Goal: Task Accomplishment & Management: Manage account settings

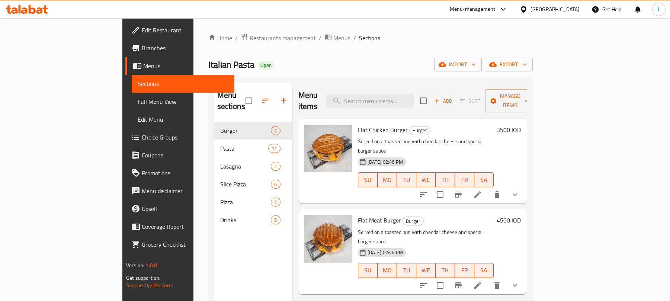
click at [38, 12] on icon at bounding box center [39, 10] width 6 height 6
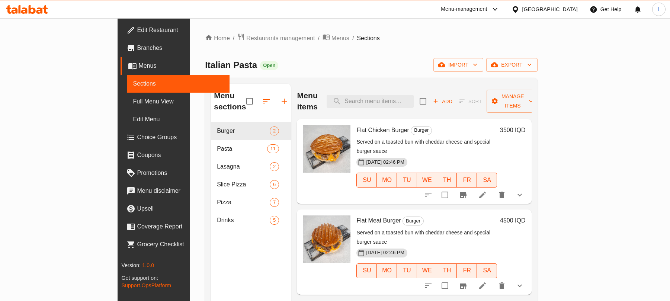
scroll to position [105, 0]
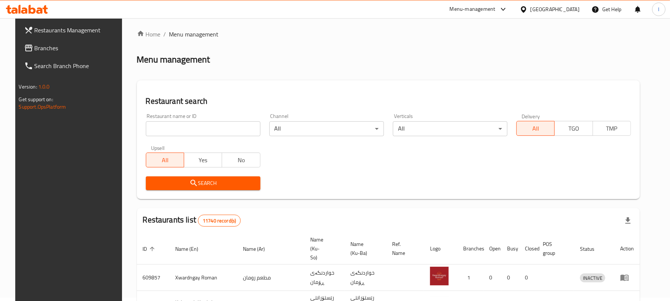
scroll to position [85, 0]
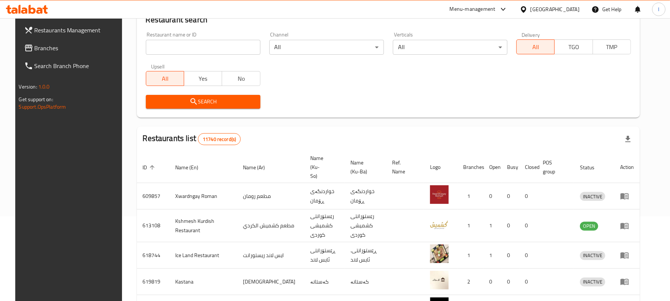
click at [163, 32] on div "Restaurant name or ID Restaurant name or ID" at bounding box center [203, 43] width 115 height 23
click at [188, 43] on input "search" at bounding box center [203, 47] width 115 height 15
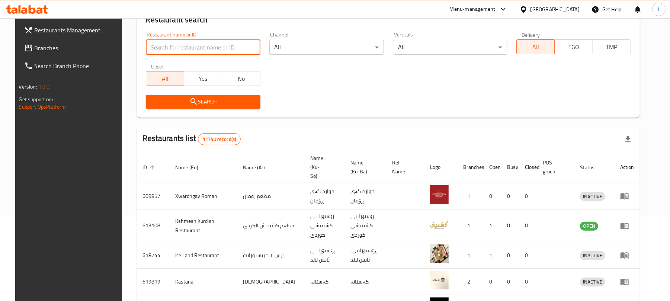
paste input "Tche Tche Parki, Azadi"
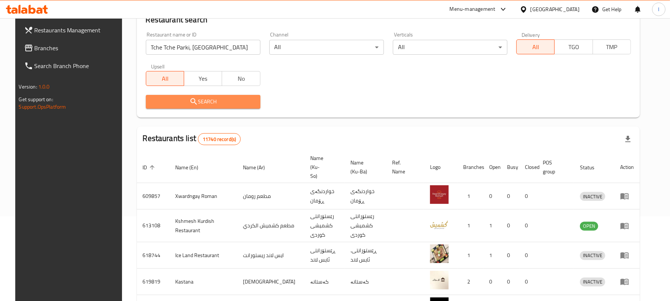
click at [190, 98] on icon "submit" at bounding box center [193, 101] width 9 height 9
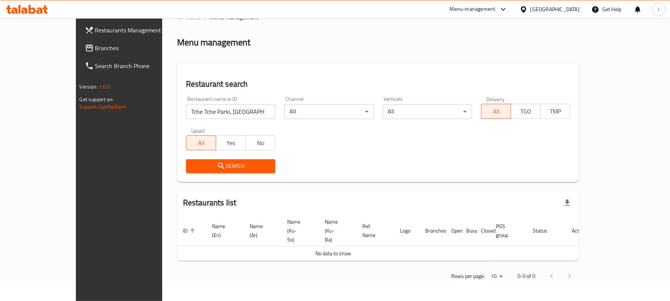
scroll to position [3, 0]
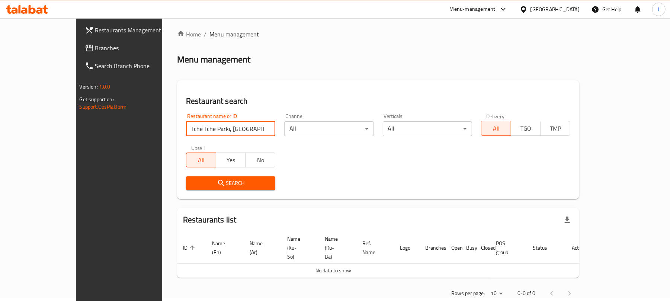
drag, startPoint x: 208, startPoint y: 132, endPoint x: 185, endPoint y: 130, distance: 23.9
click at [186, 130] on input "Tche Tche Parki, Azadi" at bounding box center [230, 128] width 89 height 15
type input "Tche Tche Parki"
click at [192, 180] on span "Search" at bounding box center [230, 183] width 77 height 9
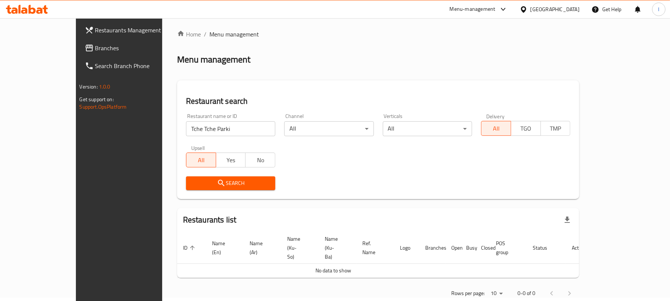
click at [192, 181] on span "Search" at bounding box center [230, 183] width 77 height 9
click at [199, 182] on span "Search" at bounding box center [230, 183] width 77 height 9
click at [208, 135] on input "Tche Tche Parki" at bounding box center [230, 128] width 89 height 15
click at [186, 131] on input "Tche Tche Parki" at bounding box center [230, 128] width 89 height 15
click at [192, 179] on span "Search" at bounding box center [230, 183] width 77 height 9
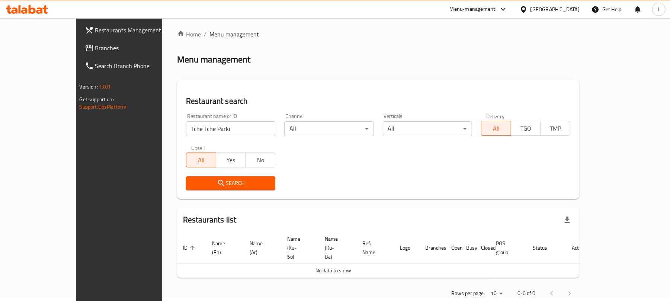
click at [192, 179] on span "Search" at bounding box center [230, 183] width 77 height 9
click at [40, 10] on icon at bounding box center [27, 9] width 42 height 9
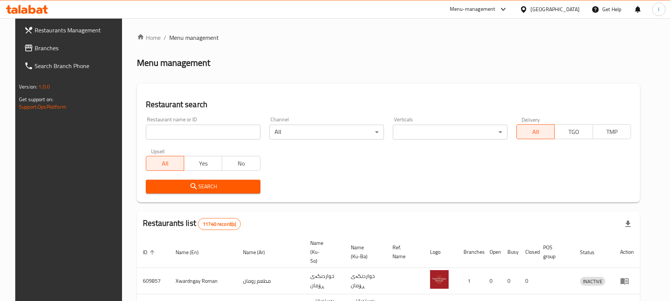
scroll to position [3, 0]
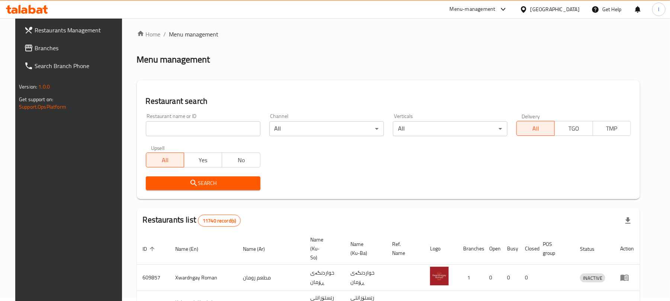
click at [39, 48] on span "Branches" at bounding box center [78, 48] width 87 height 9
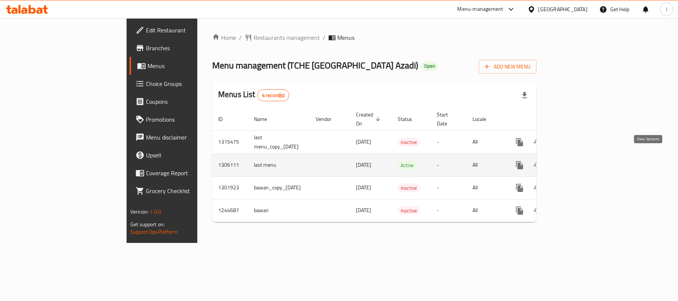
click at [577, 161] on icon "enhanced table" at bounding box center [573, 165] width 9 height 9
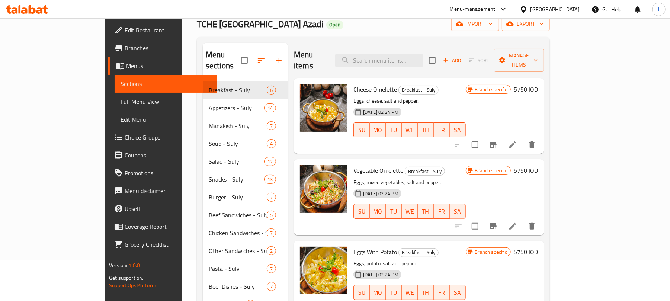
scroll to position [27, 0]
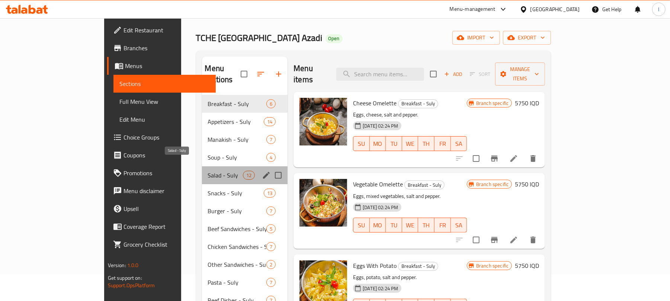
click at [208, 171] on span "Salad - Suly" at bounding box center [225, 175] width 35 height 9
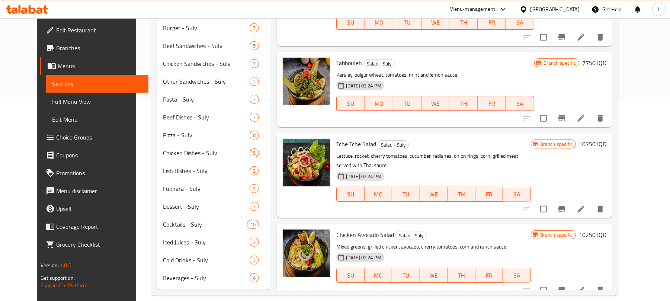
scroll to position [209, 0]
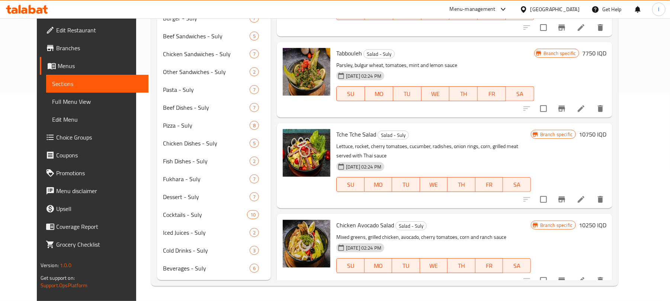
click at [592, 274] on li at bounding box center [581, 280] width 21 height 13
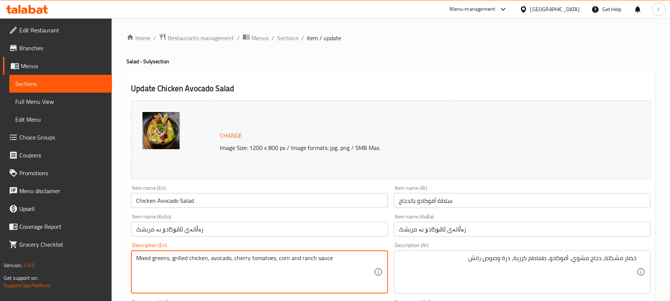
click at [299, 257] on textarea "Mixed greens, grilled chicken, avocado, cherry tomatoes, corn and ranch sauce" at bounding box center [254, 272] width 237 height 35
paste textarea "Grilled chicken breast, arugula leaves, lettuce, cherry tomatoes, colorful bell…"
type textarea "Grilled chicken breast, arugula leaves, lettuce, cherry tomatoes, colorful bell…"
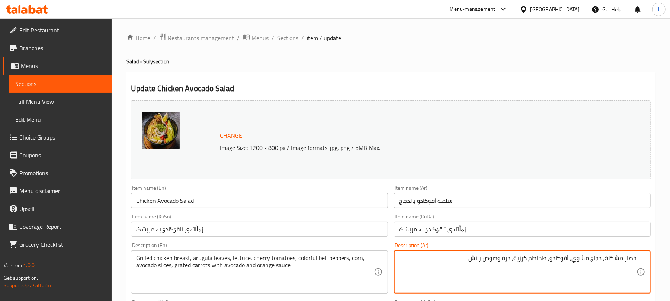
click at [465, 260] on textarea "خضار مشكلة، دجاج مشوي، أفوكادو، طماطم كرزية، ذرة وصوص رانش" at bounding box center [517, 272] width 237 height 35
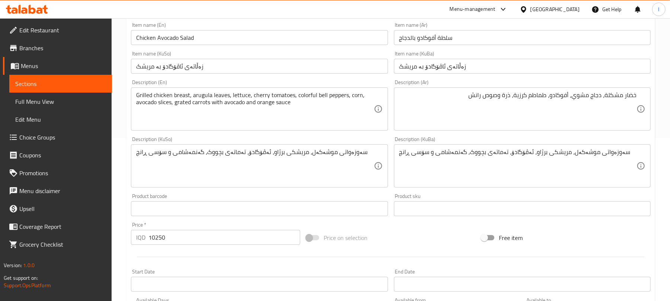
scroll to position [182, 0]
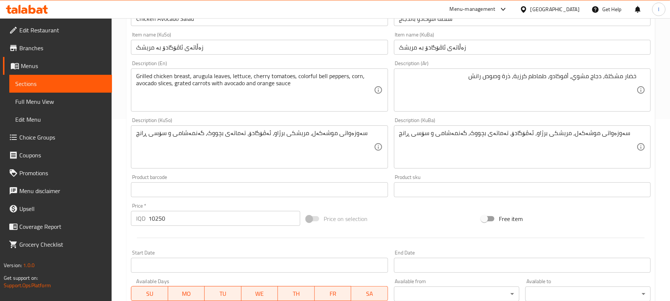
click at [563, 94] on textarea "خضار مشكلة، دجاج مشوي، أفوكادو، طماطم كرزية، ذرة وصوص رانش" at bounding box center [517, 90] width 237 height 35
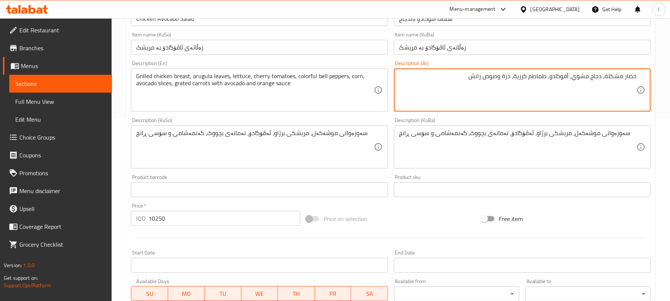
click at [563, 94] on textarea "خضار مشكلة، دجاج مشوي، أفوكادو، طماطم كرزية، ذرة وصوص رانش" at bounding box center [517, 90] width 237 height 35
paste textarea "در دجاج مشوي , أوراق جرجير , خس , بندورة كرزية , فلفل حلو ملون , ذرة , يضاف الي…"
type textarea "صدر دجاج مشوي , أوراق جرجير , خس , بندورة كرزية , فلفل حلو ملون , ذرة , يضاف ال…"
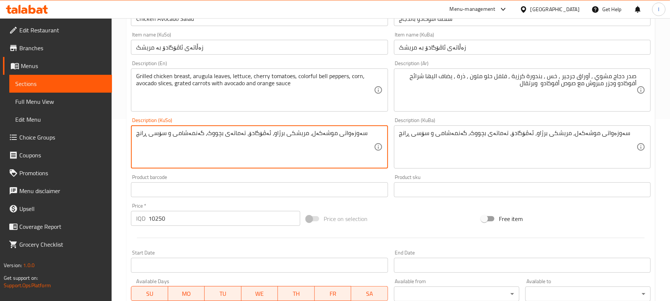
click at [301, 142] on textarea "سەوزەواتی موشەکەل، مریشکی برژاو، ئەڤۆگادۆ، تەماتەی بچووک، گەنمەشامی و سۆسی ڕانچ" at bounding box center [254, 146] width 237 height 35
click at [302, 142] on textarea "سەوزەواتی موشەکەل، مریشکی برژاو، ئەڤۆگادۆ، تەماتەی بچووک، گەنمەشامی و سۆسی ڕانچ" at bounding box center [254, 146] width 237 height 35
click at [282, 131] on textarea "سینگی مریشکی برژاو، گەڵای جەرجیر، کاهوو، تەماتەی بچووک، بیبەری شیرینی رەنگاورەن…" at bounding box center [254, 146] width 237 height 35
click at [277, 142] on textarea "سینگی مریشکی برژاو، گەڵای جەرجیر، کاهوو، تەماتەی بچووک، بیبەری شیرینی رەنگاورەن…" at bounding box center [254, 146] width 237 height 35
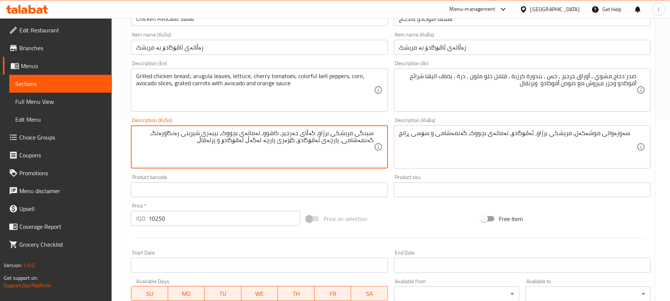
click at [277, 142] on textarea "سینگی مریشکی برژاو، گەڵای جەرجیر، کاهوو، تەماتەی بچووک، بیبەری شیرینی رەنگاورەن…" at bounding box center [254, 146] width 237 height 35
type textarea "سینگی مریشکی برژاو، گەڵای جەرجیر، کاهوو، تەماتەی بچووک، بیبەری شیرینی رەنگاورەن…"
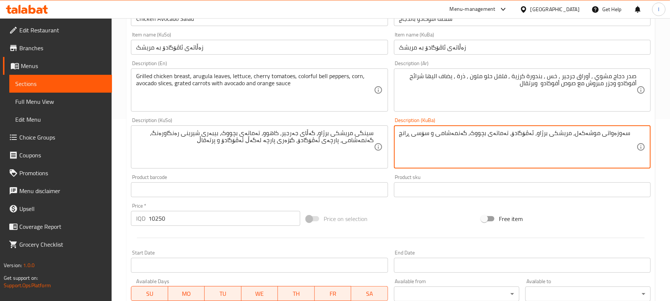
click at [429, 139] on textarea "سەوزەواتی موشەکەل، مریشکی برژاو، ئەڤۆگادۆ، تەماتەی بچووک، گەنمەشامی و سۆسی ڕانچ" at bounding box center [517, 146] width 237 height 35
paste textarea "نگی مریشکی برژاو، گەڵای جەرجیر، کاهوو، تەماتەی بچووک، بیبەری شیرینی رەنگاورەنگ،…"
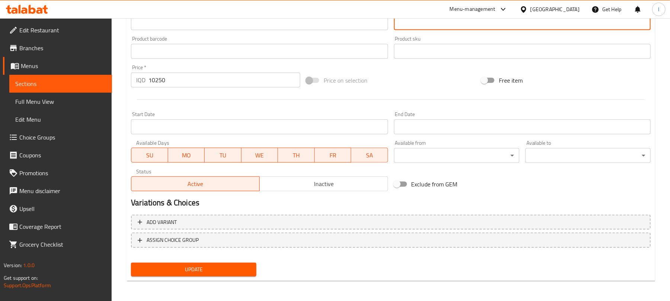
type textarea "سینگی مریشکی برژاو، گەڵای جەرجیر، کاهوو، تەماتەی بچووک، بیبەری شیرینی رەنگاورەن…"
click at [201, 265] on span "Update" at bounding box center [193, 269] width 113 height 9
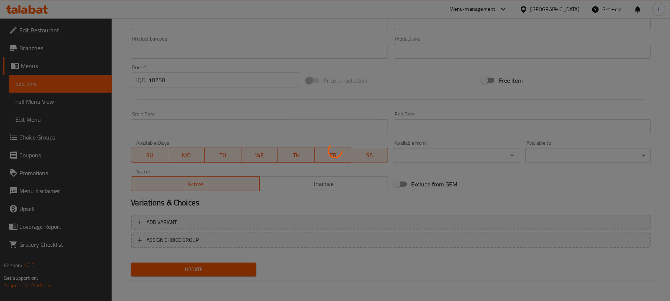
scroll to position [0, 0]
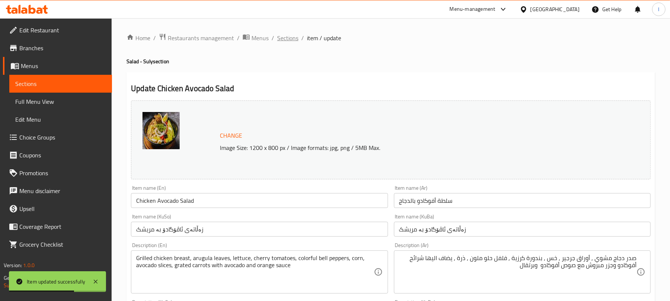
click at [297, 33] on span "Sections" at bounding box center [287, 37] width 21 height 9
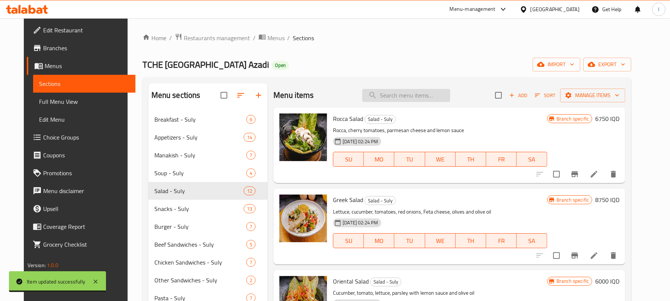
click at [417, 89] on input "search" at bounding box center [406, 95] width 88 height 13
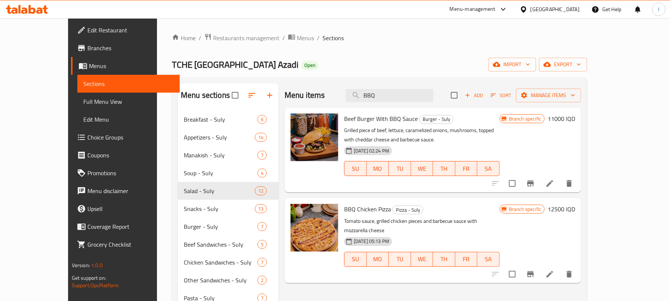
drag, startPoint x: 401, startPoint y: 97, endPoint x: 333, endPoint y: 98, distance: 67.4
click at [333, 98] on div "Menu items BBQ Add Sort Manage items" at bounding box center [433, 95] width 297 height 24
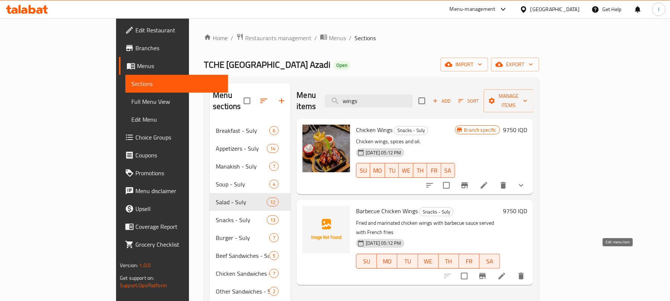
type input "wings"
click at [506, 272] on icon at bounding box center [501, 276] width 9 height 9
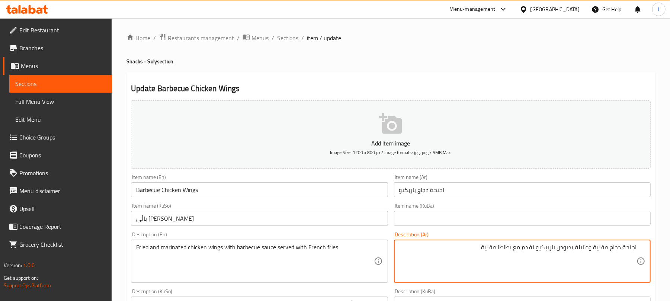
paste textarea "اجنحة الدجاج المقلي والمتبلة بصوص باربيكيو تقدم مع البطاطا"
type textarea "اجنحة دجاج مقلية ومتبلة بصوص باربيكيو تقدم مع بطاطا مقلية اجنحة الدجاج المقلي و…"
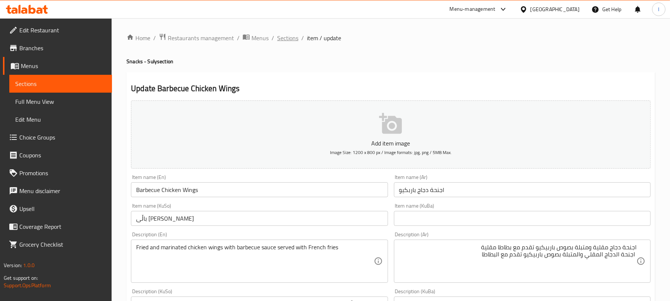
click at [293, 39] on span "Sections" at bounding box center [287, 37] width 21 height 9
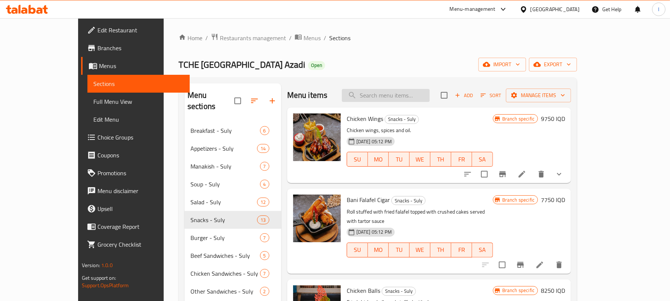
click at [400, 97] on input "search" at bounding box center [386, 95] width 88 height 13
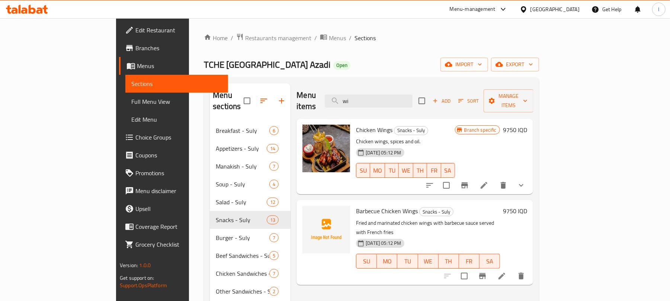
type input "w"
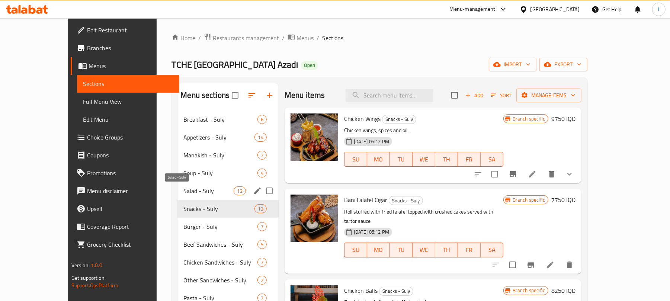
click at [183, 193] on span "Salad - Suly" at bounding box center [208, 190] width 50 height 9
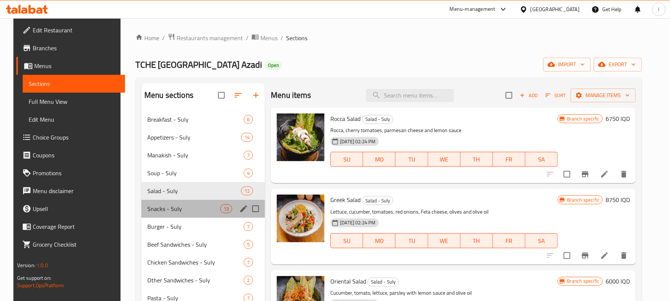
click at [174, 202] on div "Snacks - Suly 13" at bounding box center [203, 209] width 124 height 18
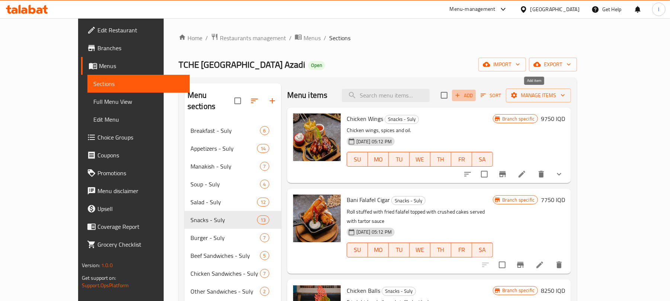
click at [476, 91] on button "Add" at bounding box center [464, 96] width 24 height 12
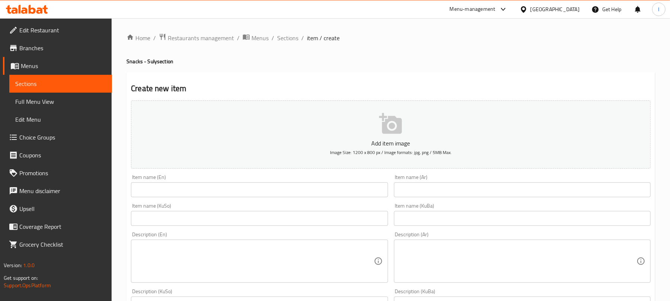
click at [189, 186] on input "text" at bounding box center [259, 189] width 257 height 15
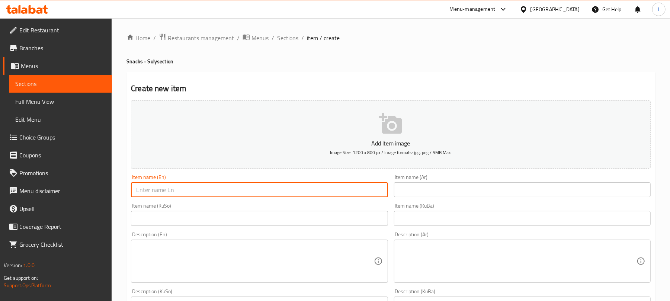
click at [453, 191] on input "text" at bounding box center [522, 189] width 257 height 15
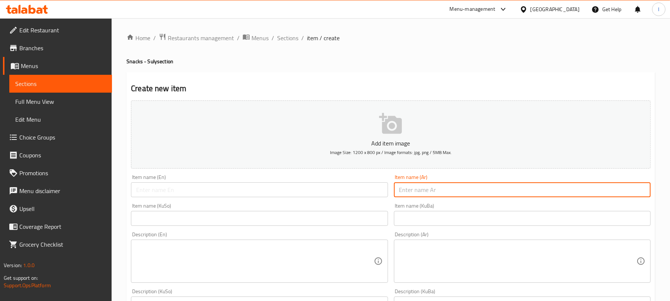
paste input "اجنحة دجاج باليمون"
click at [429, 188] on input "اجنحة دجاج باليمون" at bounding box center [522, 189] width 257 height 15
paste input "يمون"
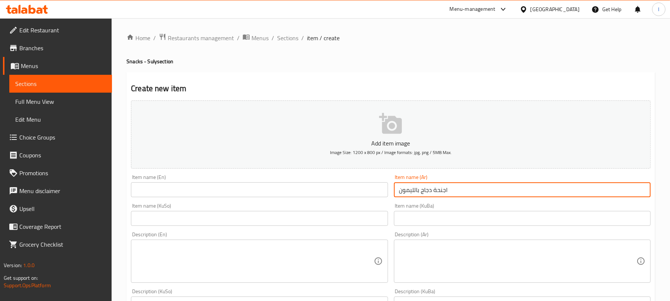
type input "اجنحة دجاج بالليمون"
click at [300, 196] on input "text" at bounding box center [259, 189] width 257 height 15
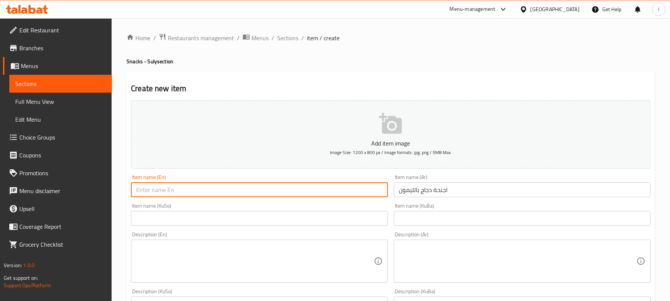
paste input "Lemon Chicken Wings"
type input "Lemon Chicken Wings"
click at [206, 219] on input "text" at bounding box center [259, 218] width 257 height 15
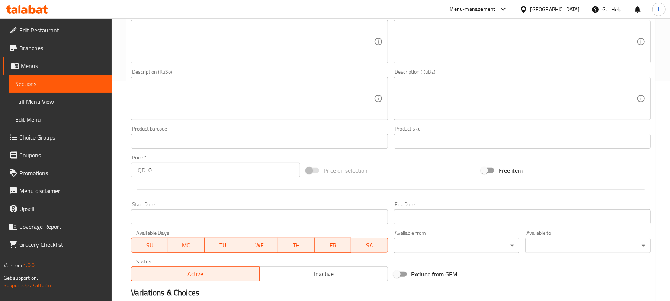
scroll to position [310, 0]
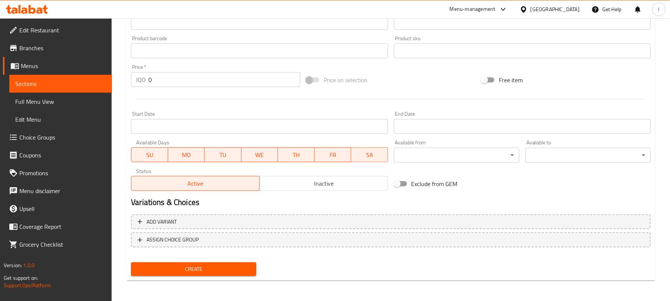
type input "باڵی مریشک بە لیمۆ"
drag, startPoint x: 158, startPoint y: 80, endPoint x: 66, endPoint y: 81, distance: 91.9
click at [66, 81] on div "Edit Restaurant Branches Menus Sections Full Menu View Edit Menu Choice Groups …" at bounding box center [335, 4] width 670 height 593
type input "9750"
click at [234, 269] on span "Create" at bounding box center [193, 269] width 113 height 9
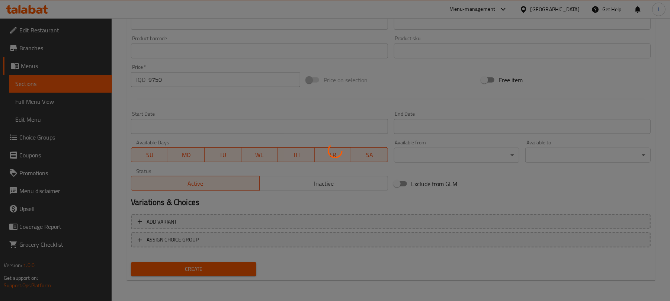
type input "0"
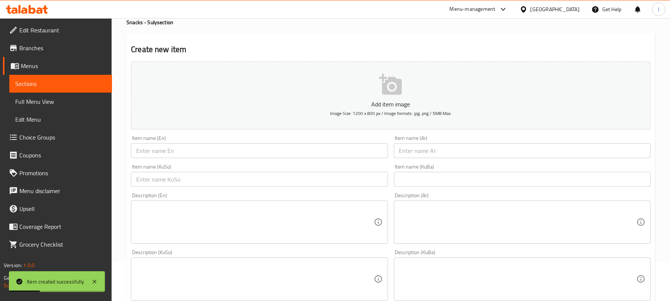
scroll to position [0, 0]
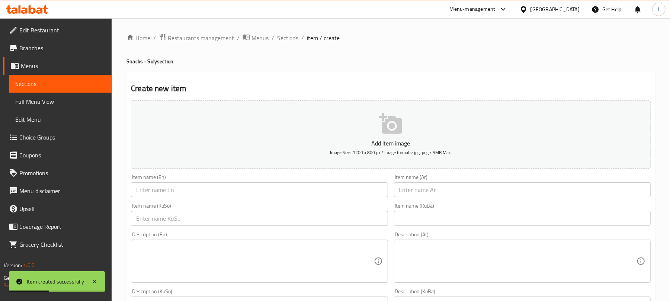
click at [294, 41] on span "Sections" at bounding box center [287, 37] width 21 height 9
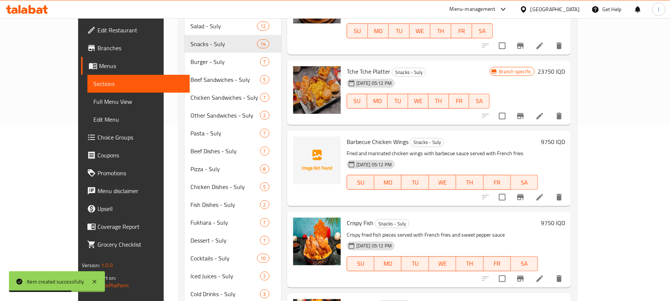
scroll to position [209, 0]
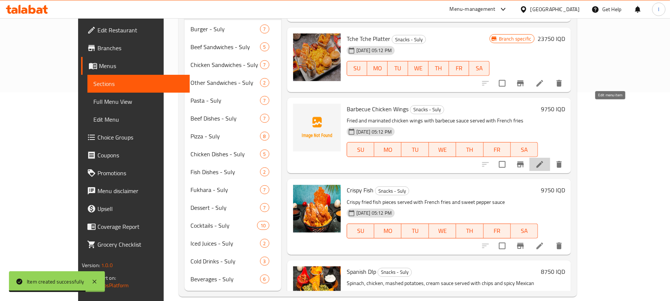
click at [544, 160] on icon at bounding box center [539, 164] width 9 height 9
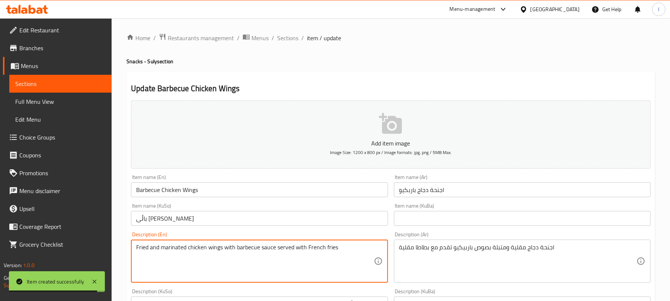
click at [246, 252] on textarea "Fried and marinated chicken wings with barbecue sauce served with French fries" at bounding box center [254, 261] width 237 height 35
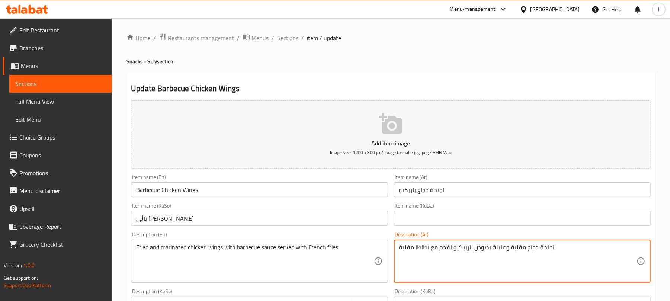
click at [422, 248] on textarea "اجنحة دجاج مقلية ومتبلة بصوص باربيكيو تقدم مع بطاطا مقلية" at bounding box center [517, 261] width 237 height 35
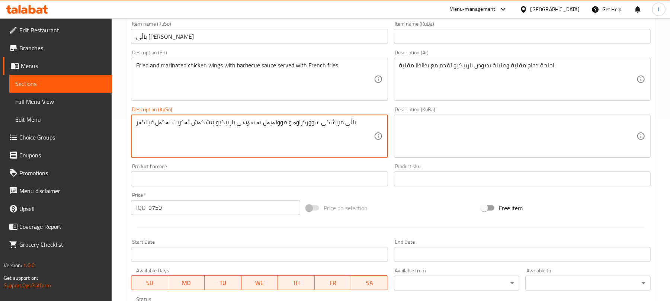
click at [236, 121] on textarea "باڵی مریشکی سوورکراوە و مووتەپەل بە سۆسی باربیکیو پێشکەش ئەکریت لەگەل فینگەر" at bounding box center [254, 136] width 237 height 35
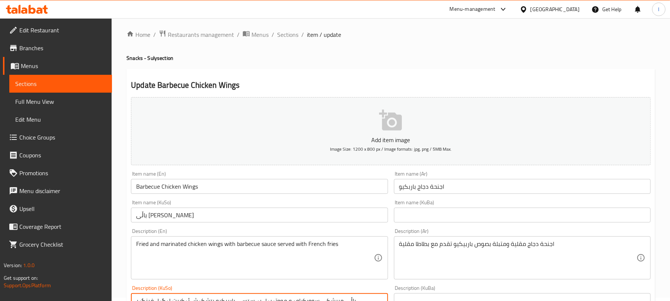
scroll to position [0, 0]
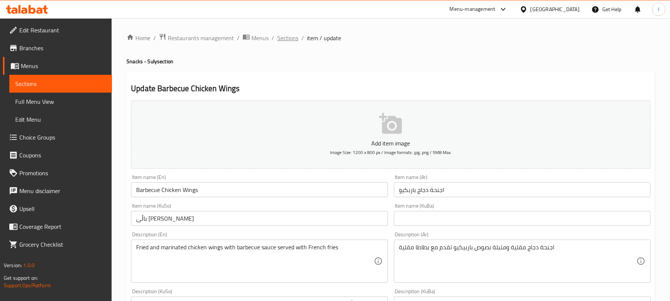
click at [295, 36] on span "Sections" at bounding box center [287, 37] width 21 height 9
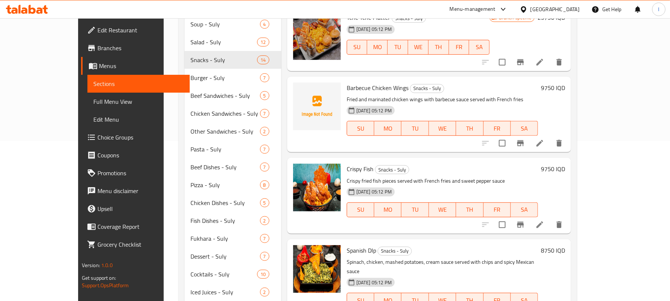
scroll to position [209, 0]
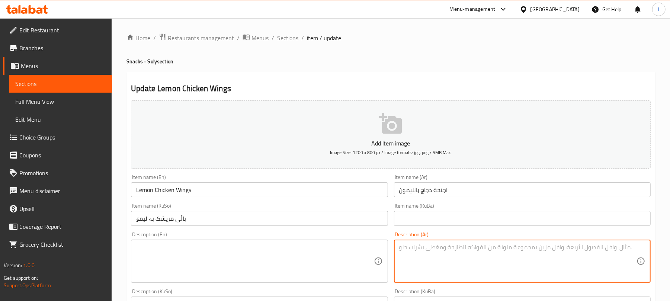
click at [452, 260] on textarea at bounding box center [517, 261] width 237 height 35
paste textarea "اجنحة دجاج مقلية ومتبلة بصوص باربيكيو تقدم مع بطاطا مقلية"
drag, startPoint x: 572, startPoint y: 247, endPoint x: 535, endPoint y: 248, distance: 36.5
click at [535, 248] on textarea "اجنحة دجاج مقلية ومتبلة بصوص باربيكيو تقدم مع بطاطا مقلية" at bounding box center [517, 261] width 237 height 35
paste textarea "بصوص الليمون"
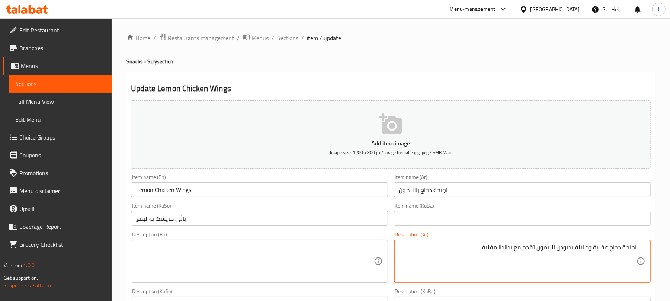
click at [551, 247] on textarea "اجنحة دجاج مقلية ومتبلة بصوص الليمون تقدم مع بطاطا مقلية" at bounding box center [517, 261] width 237 height 35
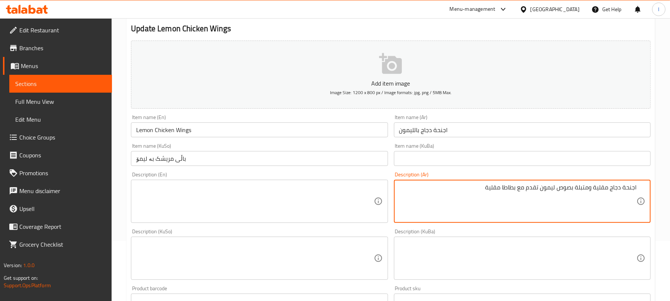
scroll to position [64, 0]
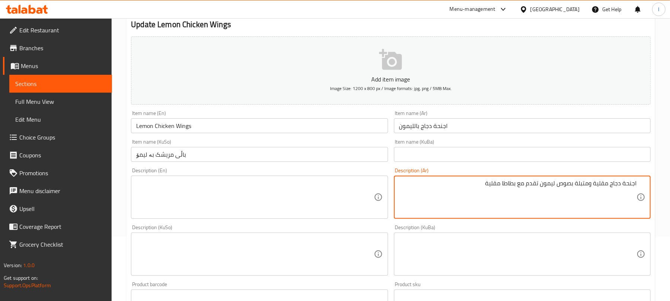
type textarea "اجنحة دجاج مقلية ومتبلة بصوص ليمون تقدم مع بطاطا مقلية"
click at [246, 249] on textarea at bounding box center [254, 254] width 237 height 35
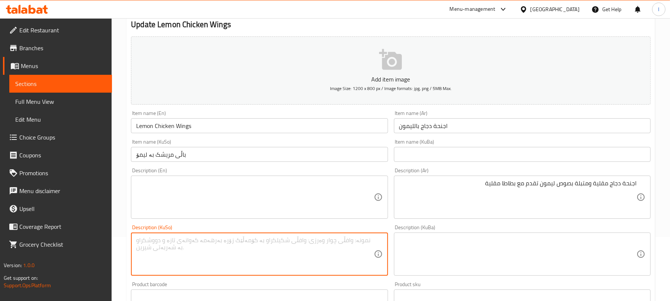
paste textarea "باڵی مریشکی سوورکراوە و مووتەپەل بە سۆسی باربیکیو پێشکەش ئەکریت لەگەل فینگەر"
drag, startPoint x: 258, startPoint y: 239, endPoint x: 242, endPoint y: 240, distance: 16.4
click at [242, 240] on textarea "باڵی مریشکی سوورکراوە و مووتەپەل بە سۆسی باربیکیو پێشکەش ئەکریت لەگەل فینگەر" at bounding box center [254, 254] width 237 height 35
type textarea "باڵی مریشکی سوورکراوە و مووتەپەل بە سۆسی لیمۆ پێشکەش ئەکریت لەگەل فینگەر"
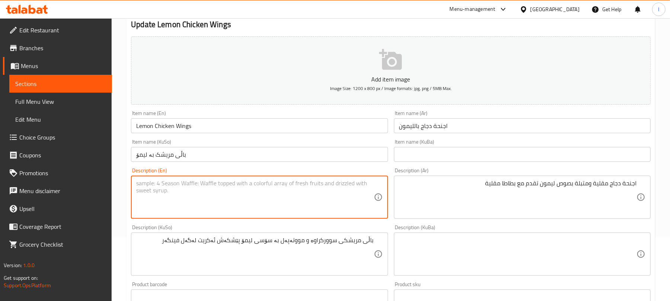
click at [245, 192] on textarea at bounding box center [254, 197] width 237 height 35
paste textarea "Fried and marinated chicken wings with barbecue sauce served with French fries"
drag, startPoint x: 237, startPoint y: 188, endPoint x: 259, endPoint y: 185, distance: 22.1
click at [259, 185] on textarea "Fried and marinated chicken wings with barbecue sauce served with French fries" at bounding box center [254, 197] width 237 height 35
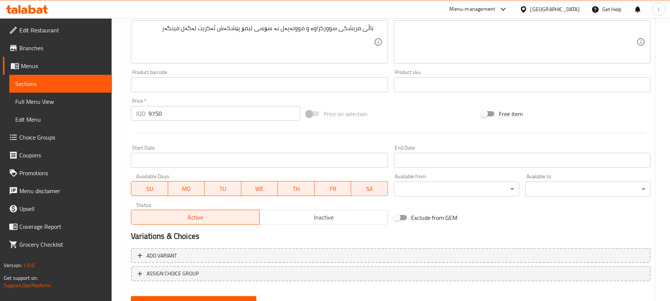
scroll to position [310, 0]
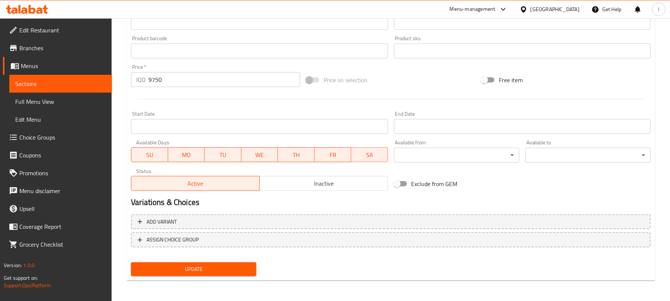
type textarea "Fried and marinated chicken wings with lemon sauce served with French fries"
click at [206, 272] on span "Update" at bounding box center [193, 269] width 113 height 9
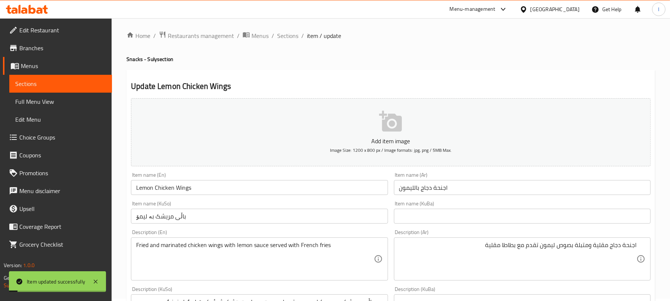
scroll to position [0, 0]
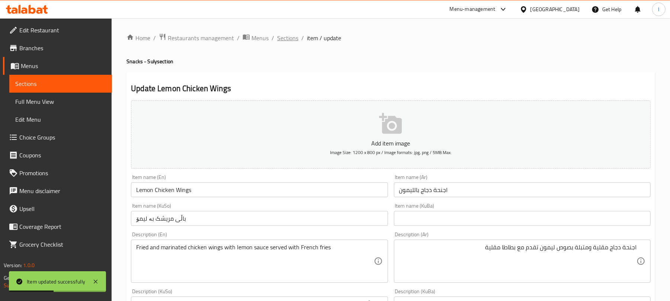
click at [285, 33] on span "Sections" at bounding box center [287, 37] width 21 height 9
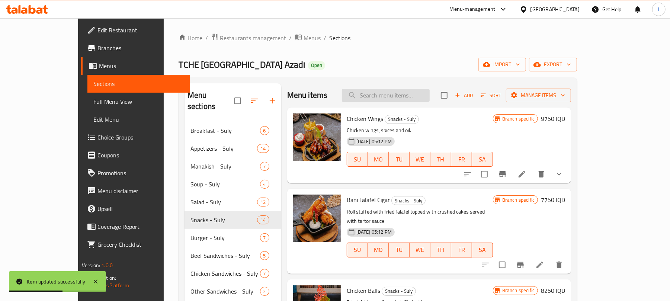
click at [402, 95] on input "search" at bounding box center [386, 95] width 88 height 13
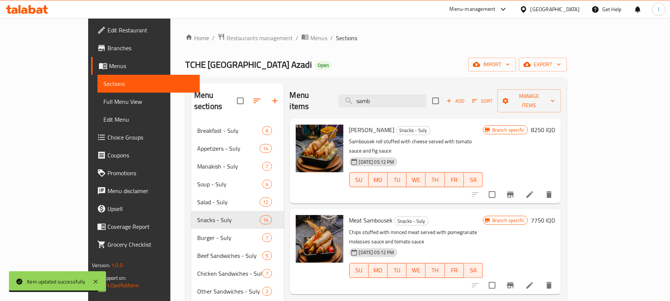
type input "samb"
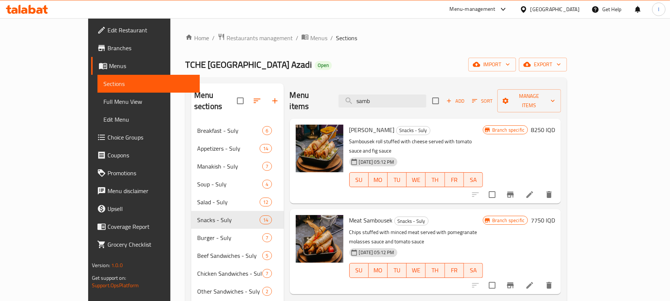
click at [534, 190] on icon at bounding box center [529, 194] width 9 height 9
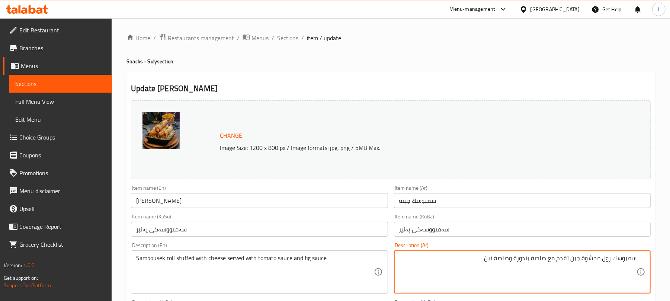
paste textarea "سمبوسك رول محشوة جبن تقدم صلصة البندورة , وصلصة التين"
type textarea "سمبوسك رول محشوة جبن تقدم مع صلصة بندورة وصلصة تين سمبوسك رول محشوة جبن تقدم صل…"
click at [286, 40] on span "Sections" at bounding box center [287, 37] width 21 height 9
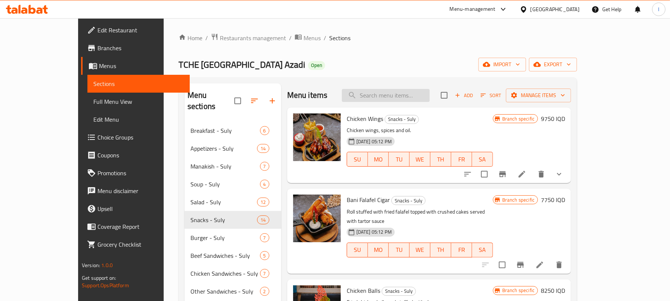
click at [413, 98] on input "search" at bounding box center [386, 95] width 88 height 13
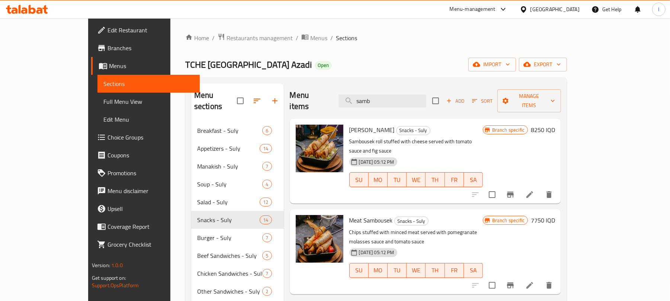
type input "samb"
click at [534, 281] on icon at bounding box center [529, 285] width 9 height 9
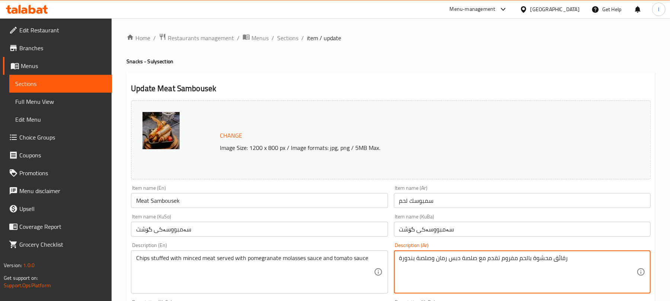
click at [569, 256] on textarea "رقائق محشوة بالحم مفروم تقدم مع صلصة دبس رمان وصلصة بندورة" at bounding box center [517, 272] width 237 height 35
paste textarea "رقائق محشوة بالحم المفروم , تقدم مع صلصة دبس الرمان , وصلصة البندور"
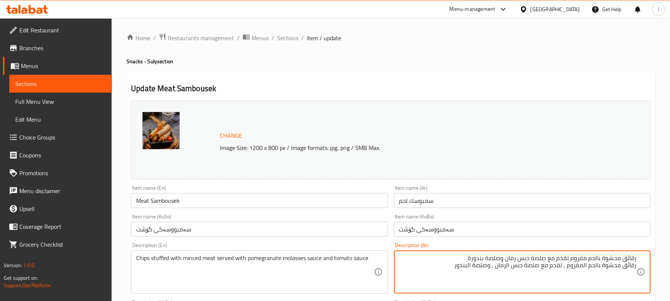
type textarea "رقائق محشوة بالحم مفروم تقدم مع صلصة دبس رمان وصلصة بندورة رقائق محشوة بالحم ال…"
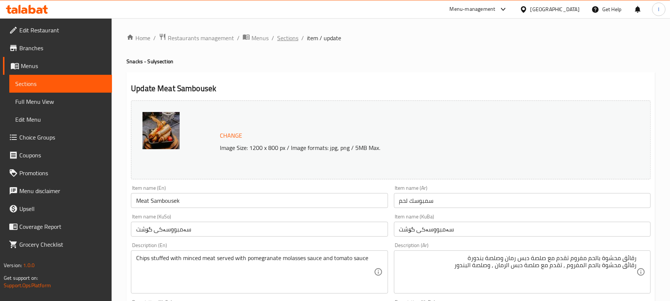
click at [288, 35] on span "Sections" at bounding box center [287, 37] width 21 height 9
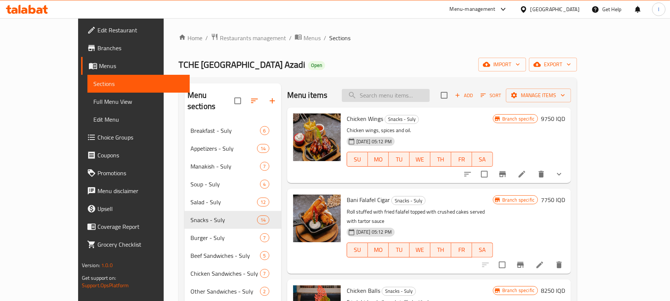
click at [417, 93] on input "search" at bounding box center [386, 95] width 88 height 13
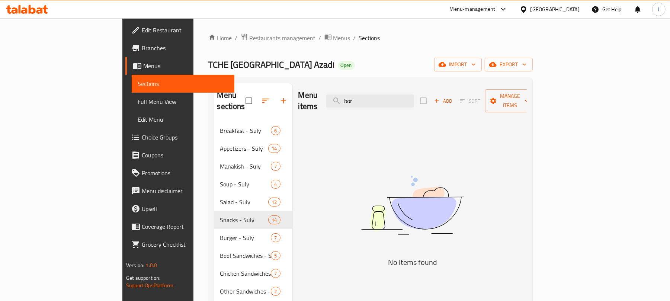
type input "bo"
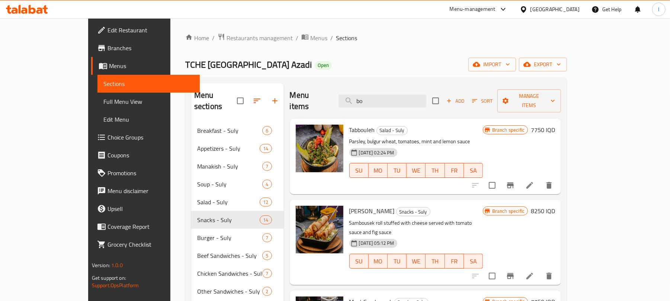
drag, startPoint x: 411, startPoint y: 102, endPoint x: 283, endPoint y: 92, distance: 128.4
click at [290, 92] on div "Menu items bo Add Sort Manage items" at bounding box center [426, 100] width 272 height 35
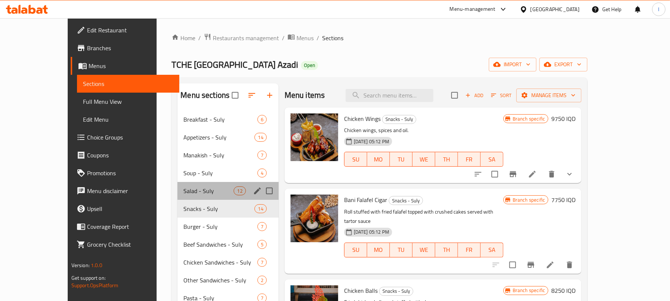
click at [189, 197] on div "Salad - Suly 12" at bounding box center [227, 191] width 101 height 18
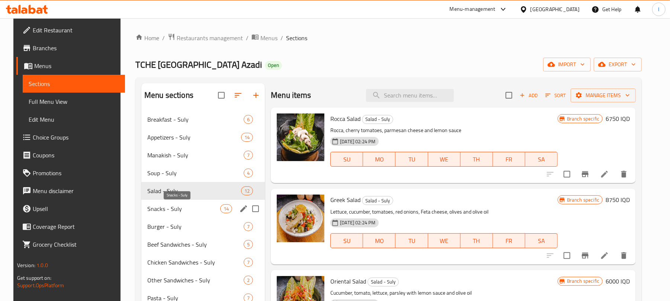
click at [188, 212] on span "Snacks - Suly" at bounding box center [183, 208] width 73 height 9
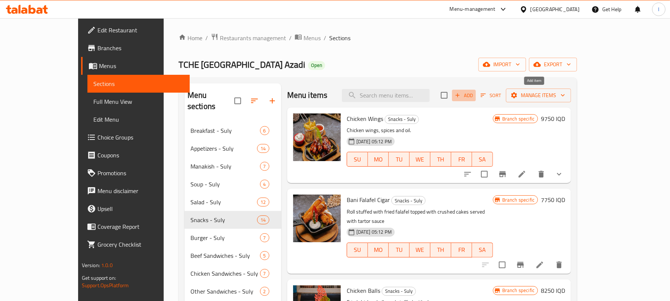
click at [474, 91] on span "Add" at bounding box center [464, 95] width 20 height 9
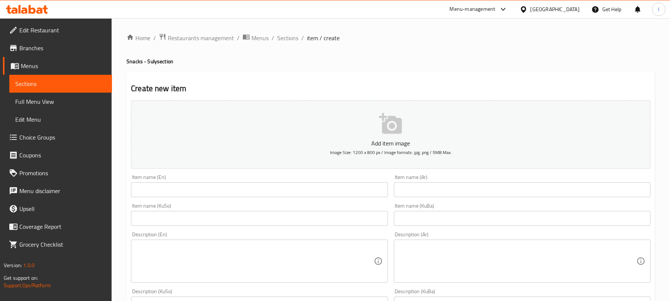
click at [422, 191] on input "text" at bounding box center [522, 189] width 257 height 15
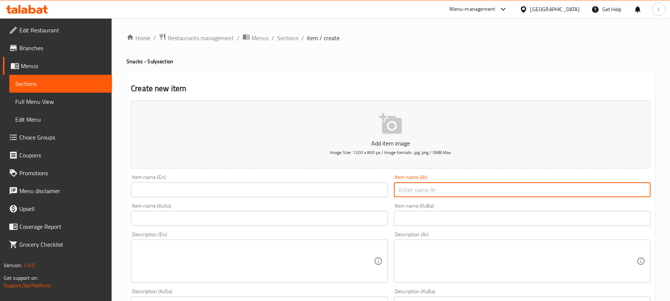
paste input "بورك مكسيكي"
type input "بورك مكسيكي"
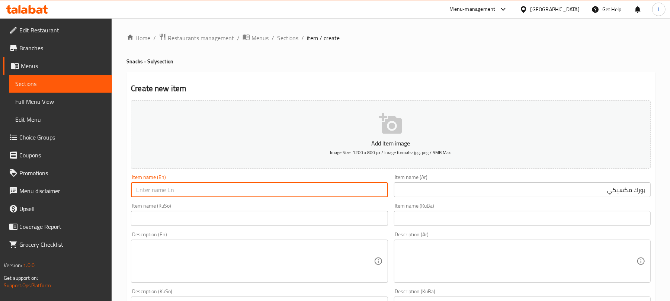
click at [191, 193] on input "text" at bounding box center [259, 189] width 257 height 15
paste input "بورك مكسيكي"
drag, startPoint x: 182, startPoint y: 195, endPoint x: 97, endPoint y: 188, distance: 85.5
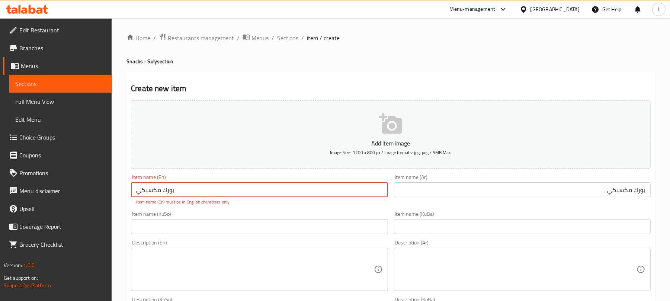
paste input "Mexican pork"
click at [182, 256] on textarea at bounding box center [254, 269] width 237 height 35
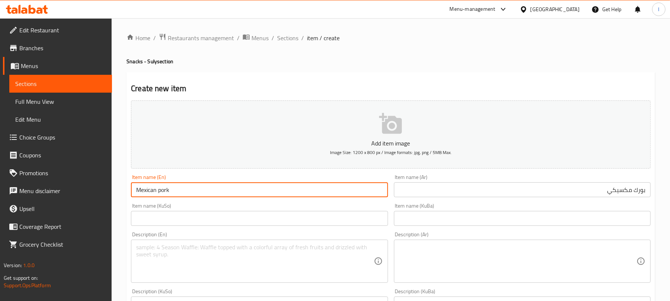
drag, startPoint x: 159, startPoint y: 192, endPoint x: 191, endPoint y: 192, distance: 32.7
click at [191, 192] on input "Mexican pork" at bounding box center [259, 189] width 257 height 15
type input "Mexican Borek"
click at [218, 225] on input "text" at bounding box center [259, 218] width 257 height 15
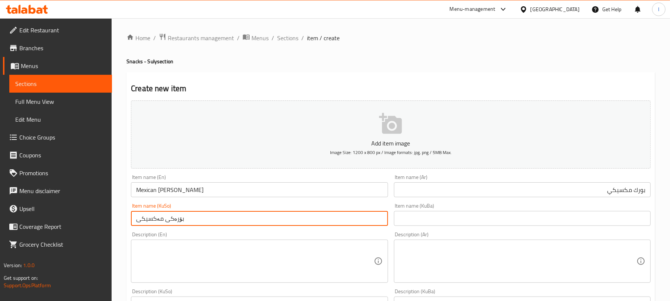
type input "بۆرەکی مەکسیکی"
click at [184, 259] on textarea at bounding box center [254, 261] width 237 height 35
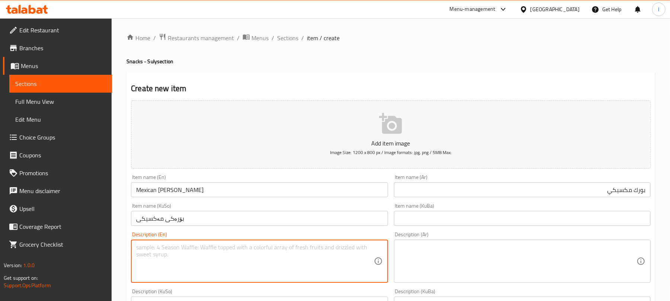
paste textarea "Ground beef cooked with Mexican hot sauce, red beans, cheddar cheese stuffed in…"
type textarea "Ground beef cooked with Mexican hot sauce, red beans, cheddar cheese stuffed in…"
click at [451, 262] on textarea at bounding box center [517, 261] width 237 height 35
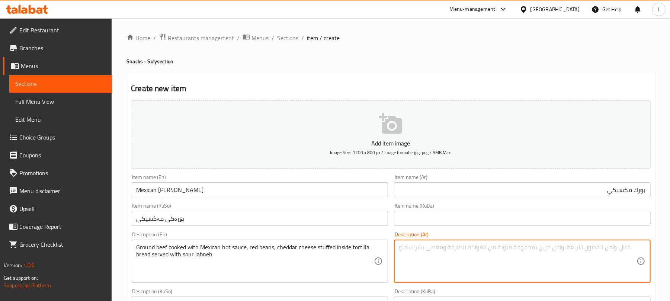
paste textarea "اللحم المفروم المطهو مع الصلصة المكسيكى الحاره , فاصوليا حمراء , جبنة الشيدر مح…"
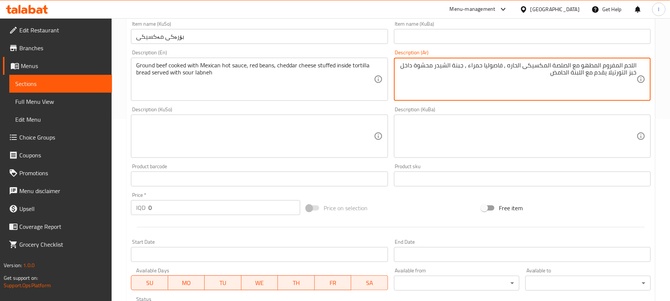
type textarea "اللحم المفروم المطهو مع الصلصة المكسيكى الحاره , فاصوليا حمراء , جبنة الشيدر مح…"
click at [202, 118] on div "Description (KuSo)" at bounding box center [259, 136] width 257 height 43
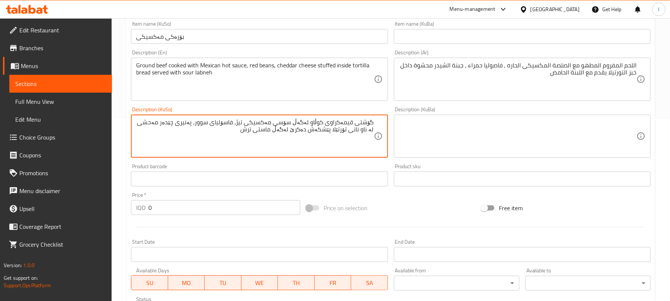
type textarea "گۆشتی قیمەکراوی کوڵاو لەگەڵ سۆسی مەکسیکی تیژ، فاسۆلیای سوور، پەنیری چێدەر مەحشی…"
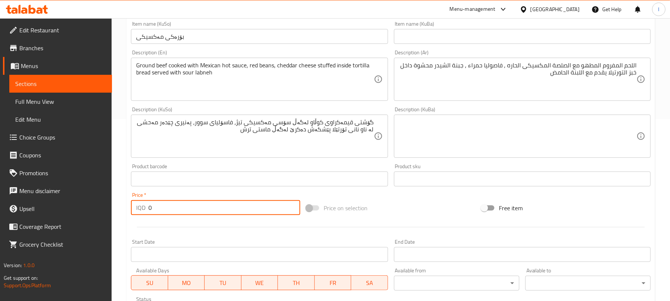
drag, startPoint x: 156, startPoint y: 205, endPoint x: 95, endPoint y: 208, distance: 61.1
click at [95, 208] on div "Edit Restaurant Branches Menus Sections Full Menu View Edit Menu Choice Groups …" at bounding box center [335, 132] width 670 height 593
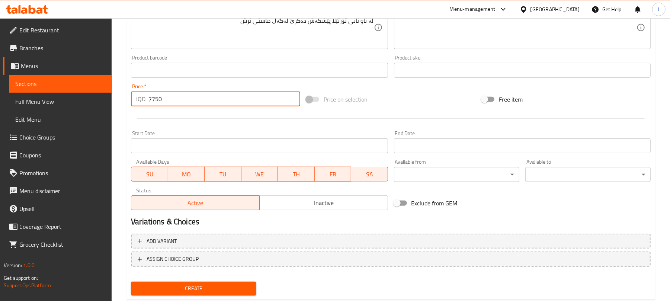
scroll to position [310, 0]
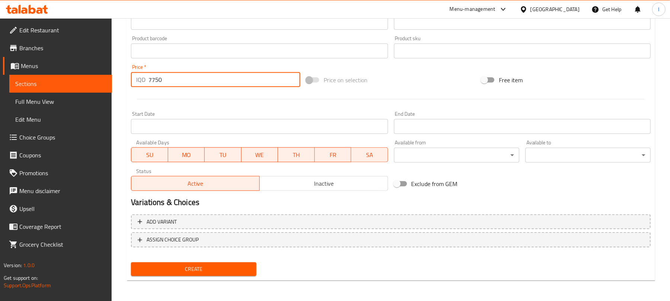
type input "7750"
click at [218, 268] on span "Create" at bounding box center [193, 269] width 113 height 9
drag, startPoint x: 173, startPoint y: 78, endPoint x: 92, endPoint y: 48, distance: 86.5
click at [92, 48] on div "Edit Restaurant Branches Menus Sections Full Menu View Edit Menu Choice Groups …" at bounding box center [335, 4] width 670 height 593
type input "7750"
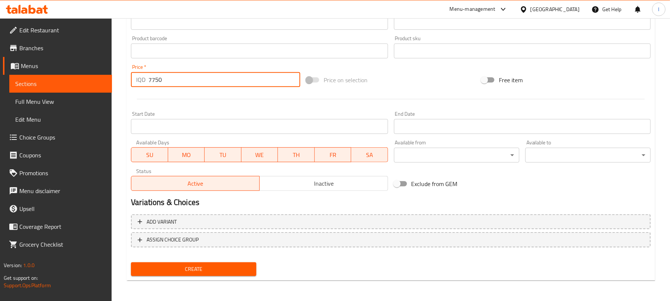
click at [243, 265] on span "Create" at bounding box center [193, 269] width 113 height 9
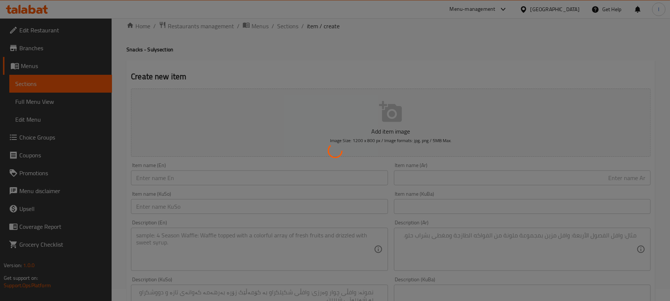
scroll to position [0, 0]
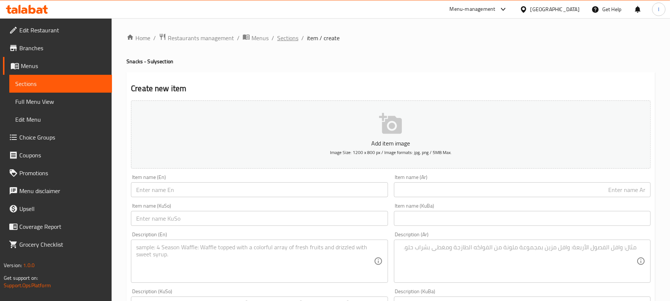
click at [285, 37] on span "Sections" at bounding box center [287, 37] width 21 height 9
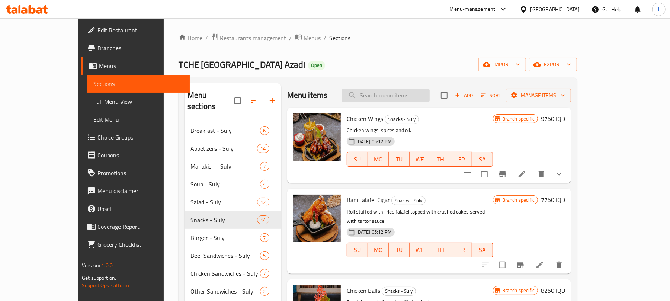
click at [403, 97] on input "search" at bounding box center [386, 95] width 88 height 13
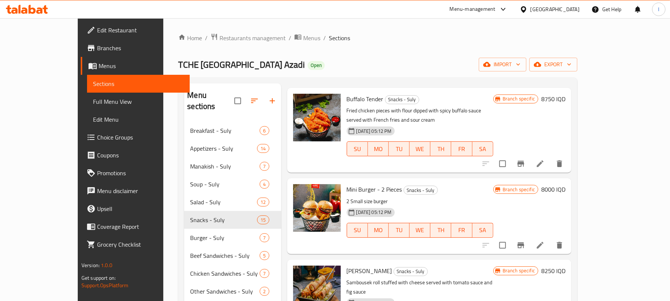
scroll to position [545, 0]
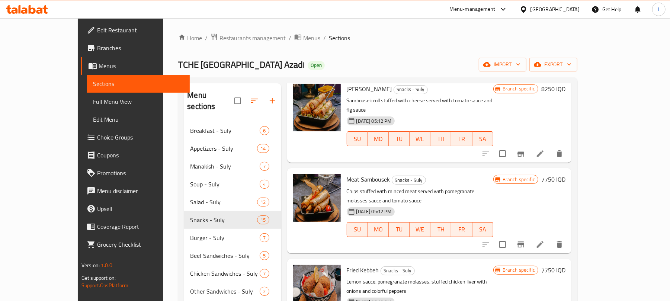
type input "k"
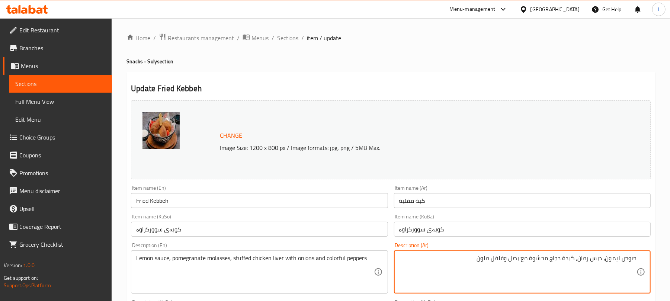
paste textarea "كبة برغل محشوة باللحم و المكسرات ,تقدم مع صلصة الطرطور و دبس رمان"
type textarea "صوص ليمون، دبس رمان، كبدة دجاج محشوة مع بصل وفلفل ملون كبة برغل محشوة باللحم و …"
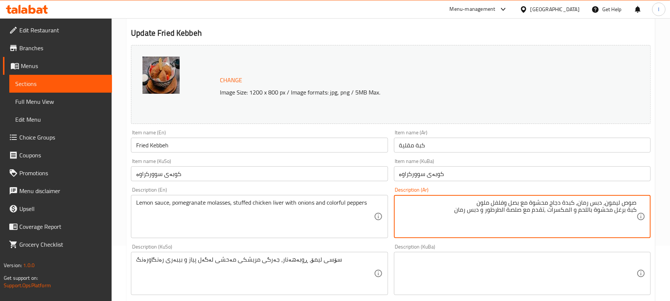
drag, startPoint x: 449, startPoint y: 211, endPoint x: 677, endPoint y: 189, distance: 229.5
click at [670, 189] on html "​ Menu-management Iraq Get Help l Edit Restaurant Branches Menus Sections Full …" at bounding box center [335, 95] width 670 height 301
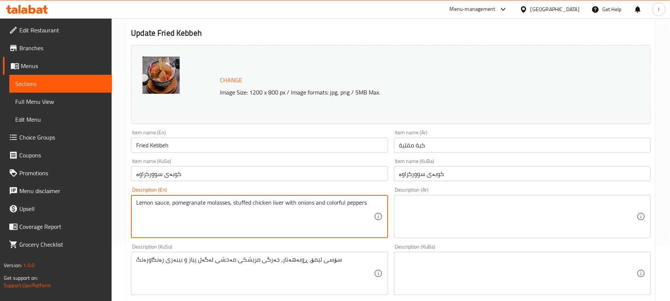
click at [202, 202] on textarea "Lemon sauce, pomegranate molasses, stuffed chicken liver with onions and colorf…" at bounding box center [254, 216] width 237 height 35
paste textarea "Burghul kibbeh stuffed with meat and nuts, served with [MEDICAL_DATA] sauce and…"
type textarea "Burghul kibbeh stuffed with meat and nuts, served with [MEDICAL_DATA] sauce and…"
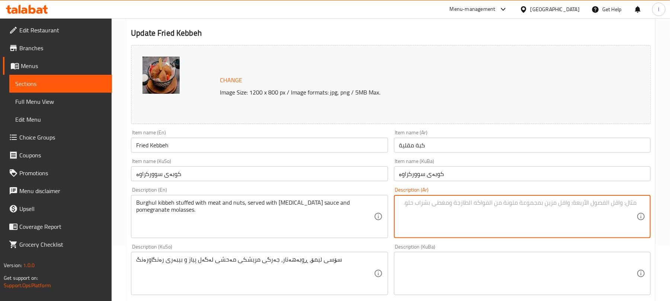
click at [427, 211] on textarea at bounding box center [517, 216] width 237 height 35
paste textarea "كبة برغل محشوة باللحم ومكسرات ,تقدم مع صلصة الطرطور ودبس رمان"
type textarea "كبة برغل محشوة باللحم ومكسرات ,تقدم مع صلصة الطرطور ودبس رمان"
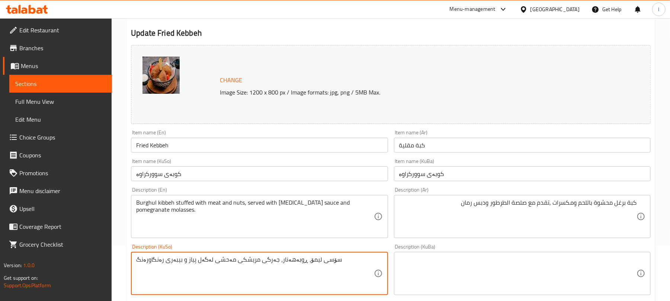
click at [283, 269] on textarea "سۆسی لیمۆ، ڕوبەهەنار، جەرگی مریشکی مەحشی لەگەل پیاز و بیبەری رەنگاورەنگ" at bounding box center [254, 273] width 237 height 35
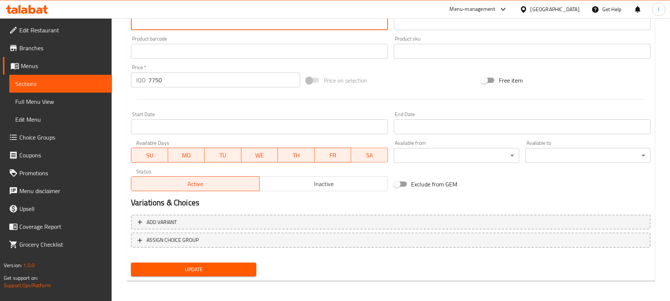
type textarea "کوبەی ساوەری مەحشی بە گۆشت و چەرەزات، پێشکەش دەکرێ لەگەڵ سۆسی تەرەتور و ڕووبەهە…"
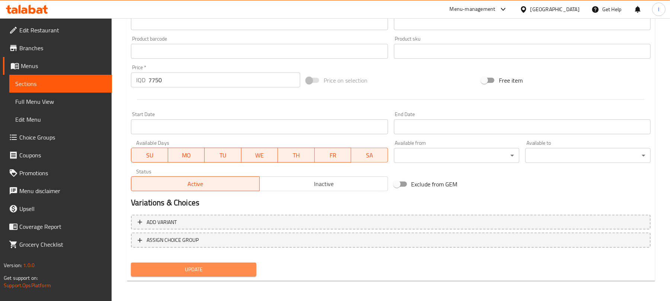
click at [228, 275] on button "Update" at bounding box center [193, 270] width 125 height 14
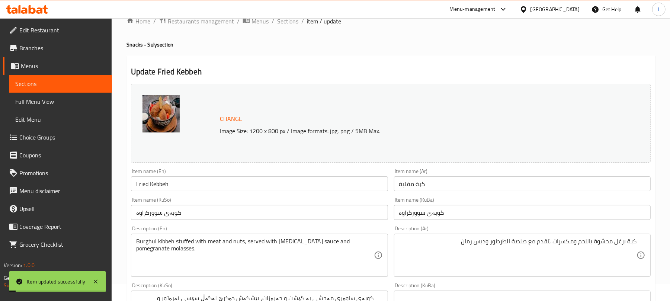
scroll to position [0, 0]
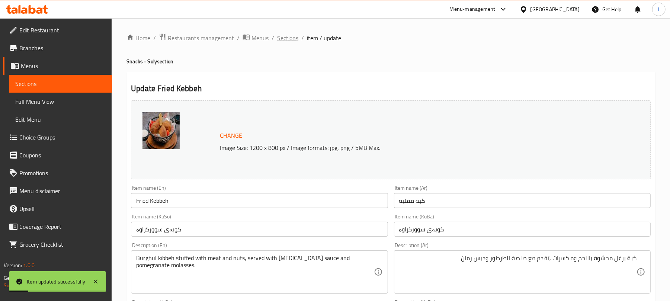
click at [287, 36] on span "Sections" at bounding box center [287, 37] width 21 height 9
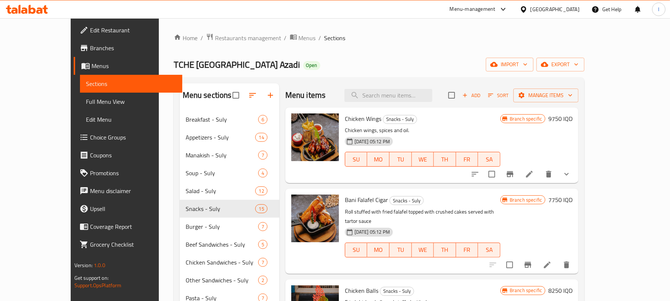
click at [86, 102] on span "Full Menu View" at bounding box center [131, 101] width 91 height 9
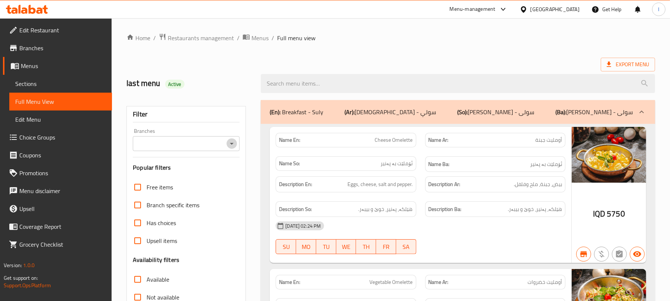
click at [231, 141] on icon "Open" at bounding box center [231, 143] width 9 height 9
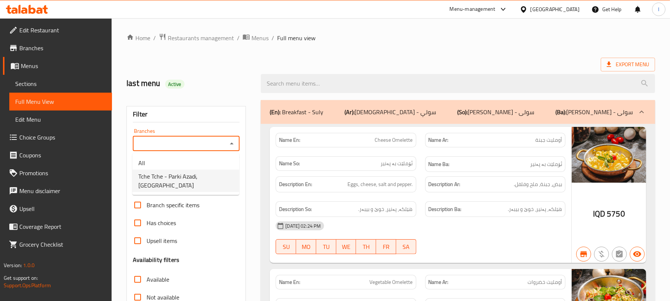
click at [216, 176] on span "Tche Tche - Parki Azadi, [GEOGRAPHIC_DATA]" at bounding box center [185, 181] width 95 height 18
type input "Tche Tche - Parki Azadi, [GEOGRAPHIC_DATA]"
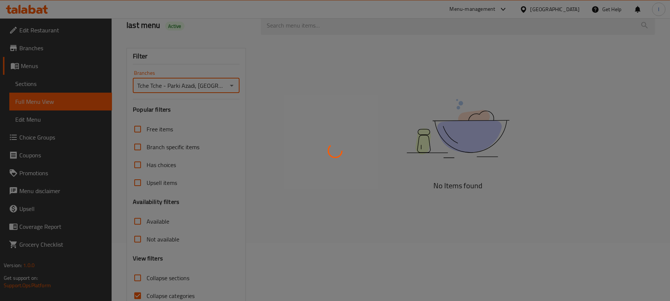
scroll to position [96, 0]
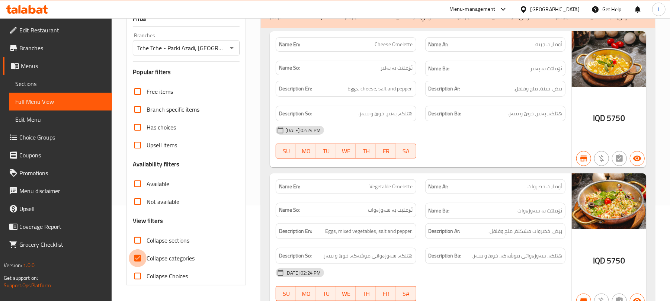
click at [136, 259] on input "Collapse categories" at bounding box center [138, 258] width 18 height 18
checkbox input "false"
click at [136, 238] on input "Collapse sections" at bounding box center [138, 240] width 18 height 18
checkbox input "true"
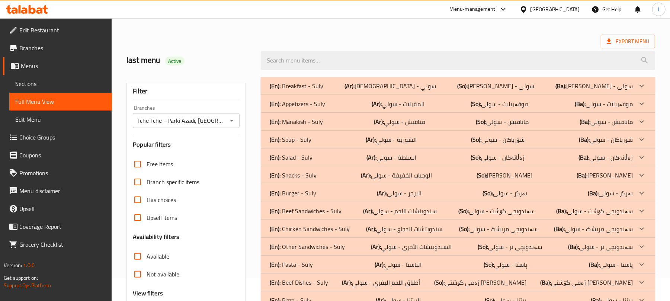
scroll to position [0, 0]
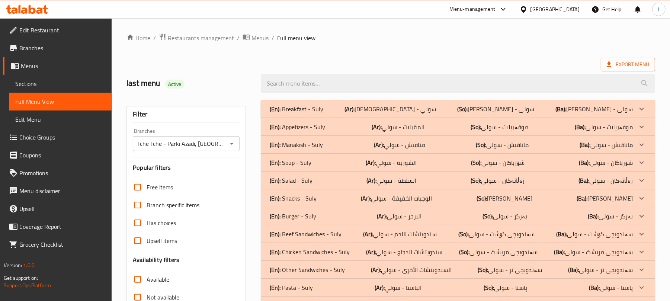
click at [304, 187] on div "(En): Salad - Suly (Ar): السلطة - سولي (So): زەڵاتەکان - سولی (Ba): زەڵاتەکان -…" at bounding box center [458, 181] width 394 height 18
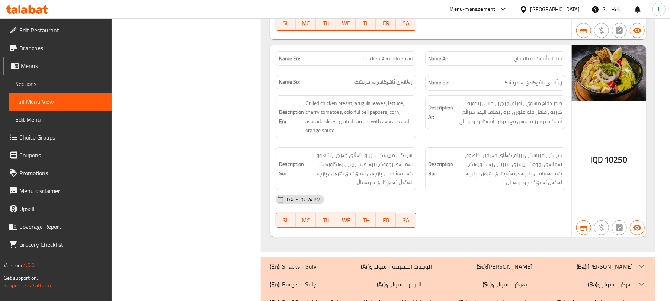
scroll to position [2001, 0]
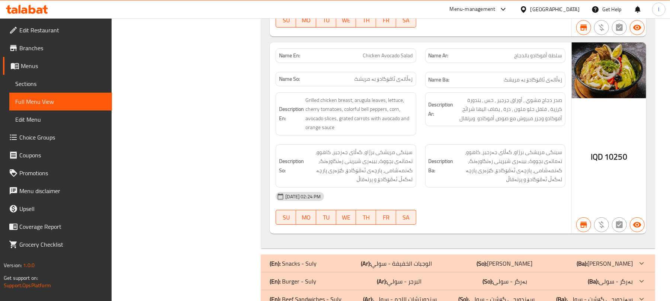
click at [339, 255] on div "(En): Snacks - Suly (Ar): الوجبات الخفيفة - سولي (So): ژەمە یەکلاکەرەوەکان - سو…" at bounding box center [458, 264] width 394 height 18
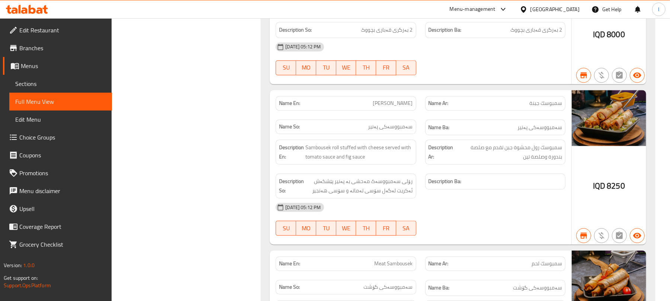
scroll to position [3274, 0]
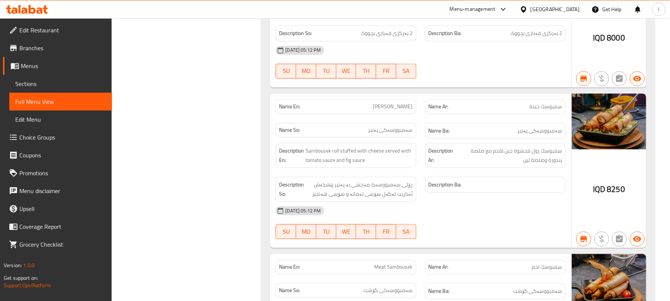
click at [388, 103] on span "[PERSON_NAME]" at bounding box center [393, 107] width 40 height 8
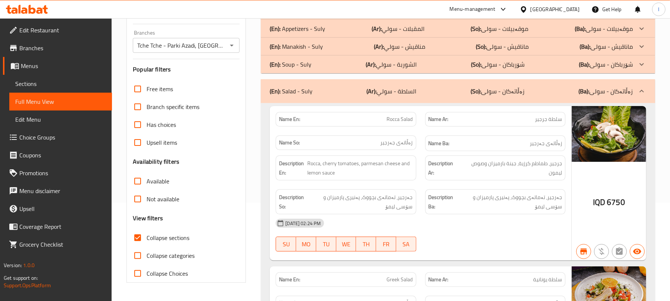
scroll to position [0, 0]
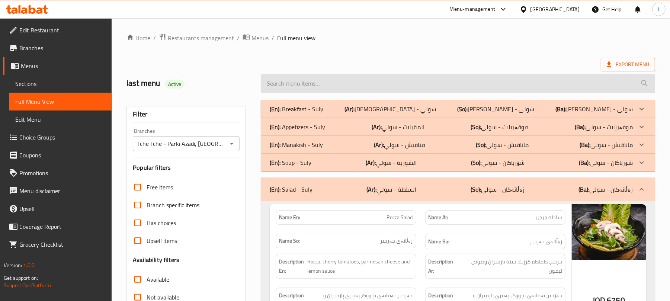
click at [337, 86] on input "search" at bounding box center [458, 83] width 394 height 19
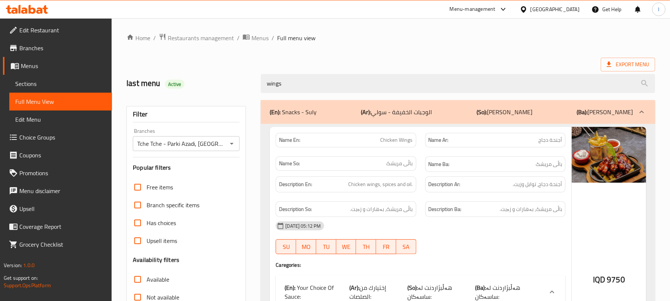
drag, startPoint x: 305, startPoint y: 82, endPoint x: 228, endPoint y: 75, distance: 77.7
click at [228, 75] on div "last menu Active wings" at bounding box center [391, 83] width 538 height 33
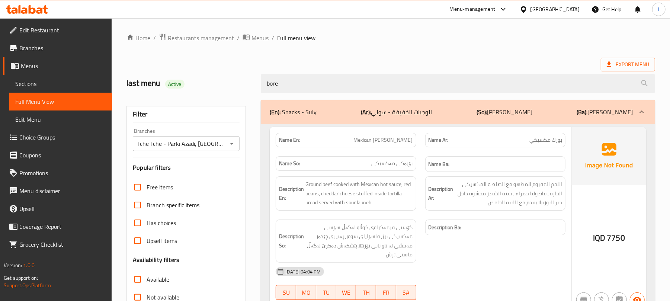
drag, startPoint x: 319, startPoint y: 82, endPoint x: 155, endPoint y: 57, distance: 166.0
click at [155, 57] on div "Home / Restaurants management / Menus / Full menu view Export Menu last menu Ac…" at bounding box center [391, 207] width 529 height 348
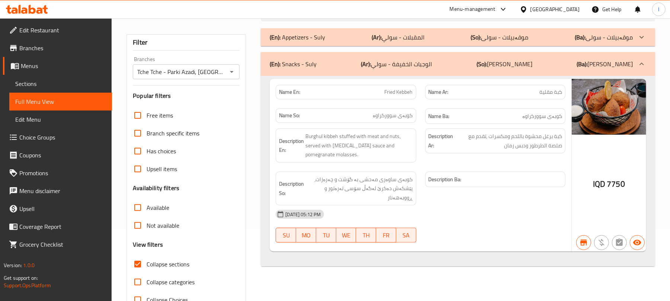
scroll to position [96, 0]
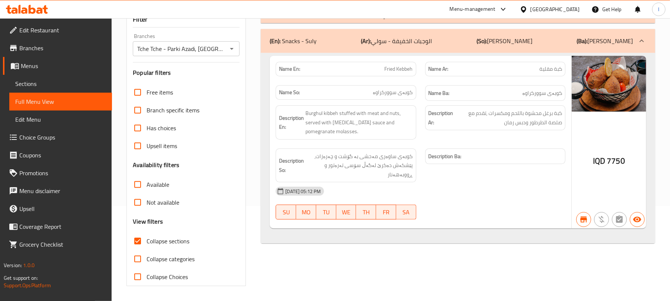
type input "fri"
click at [39, 81] on span "Sections" at bounding box center [60, 83] width 91 height 9
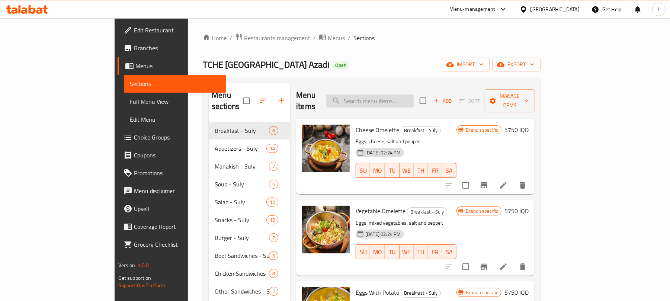
click at [396, 97] on input "search" at bounding box center [370, 101] width 88 height 13
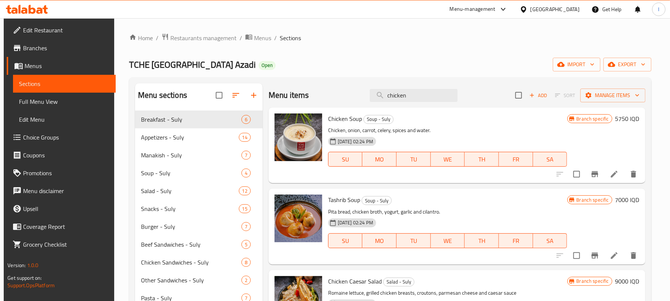
drag, startPoint x: 414, startPoint y: 95, endPoint x: 321, endPoint y: 95, distance: 93.4
click at [321, 95] on div "Menu items chicken Add Sort Manage items" at bounding box center [457, 95] width 377 height 24
paste input "Chicken in pink sauce"
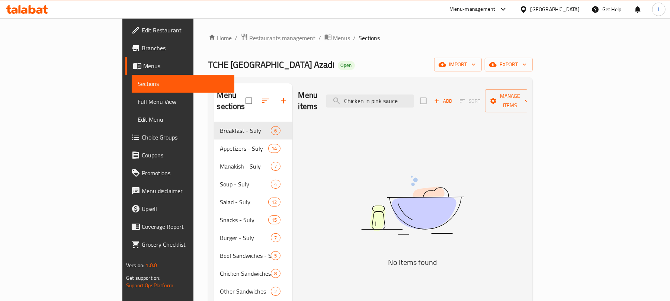
drag, startPoint x: 414, startPoint y: 98, endPoint x: 321, endPoint y: 97, distance: 93.8
click at [321, 97] on div "Menu items Chicken in pink sauce Add Sort Manage items" at bounding box center [412, 100] width 228 height 35
drag, startPoint x: 400, startPoint y: 97, endPoint x: 450, endPoint y: 97, distance: 50.2
click at [414, 97] on input "pink sauce" at bounding box center [370, 101] width 88 height 13
type input "pink"
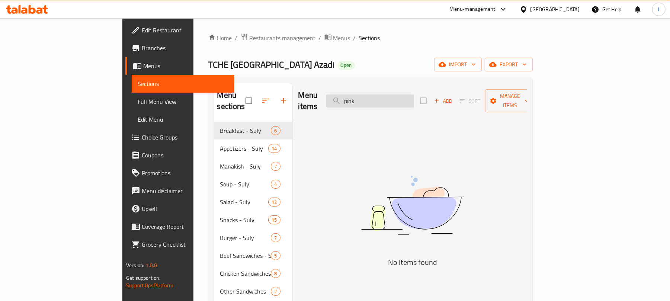
click at [390, 95] on input "pink" at bounding box center [370, 101] width 88 height 13
click at [389, 95] on input "pink" at bounding box center [370, 101] width 88 height 13
click at [406, 97] on input "pink" at bounding box center [370, 101] width 88 height 13
drag, startPoint x: 411, startPoint y: 95, endPoint x: 304, endPoint y: 90, distance: 106.9
click at [304, 90] on div "Menu items pink Add Sort Manage items" at bounding box center [412, 100] width 228 height 35
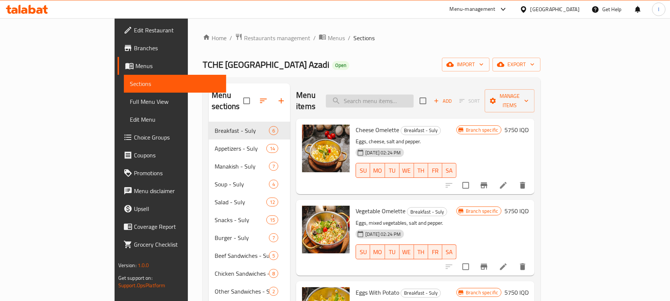
click at [397, 98] on input "search" at bounding box center [370, 101] width 88 height 13
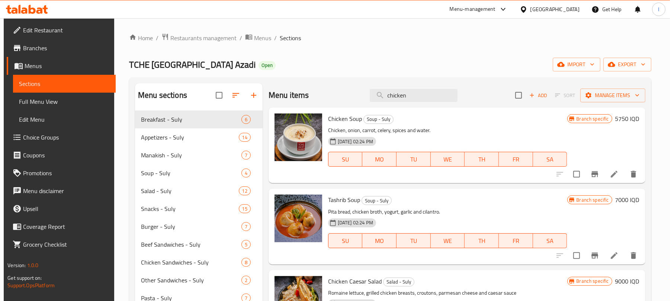
drag, startPoint x: 409, startPoint y: 97, endPoint x: 265, endPoint y: 93, distance: 144.4
click at [265, 93] on div "Menu items chicken Add Sort Manage items Chicken Soup Soup - Suly Chicken, onio…" at bounding box center [454, 285] width 383 height 405
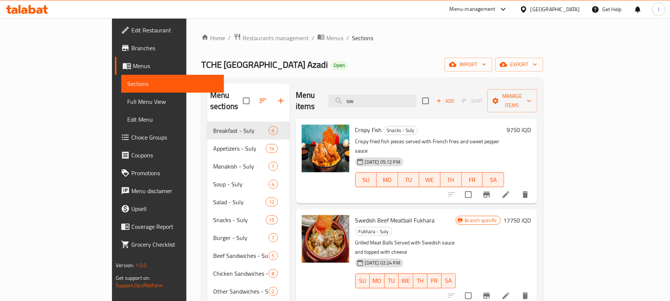
type input "sw"
click at [510, 291] on icon at bounding box center [506, 295] width 9 height 9
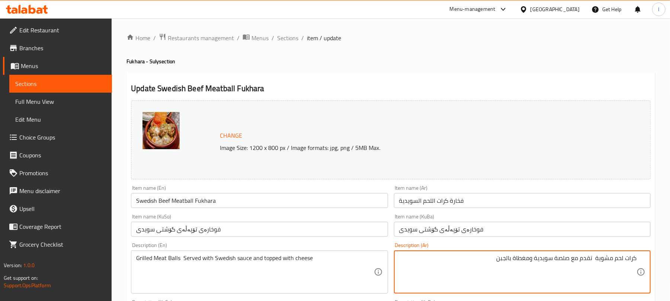
paste textarea "كرات اللحم المشوية تقدم مع الصلصة السويدية والمغطاة بالجبن"
type textarea "كرات لحم مشوية تقدم مع صلصة سويدية ومغطاة بالجبن كرات اللحم المشوية تقدم مع الص…"
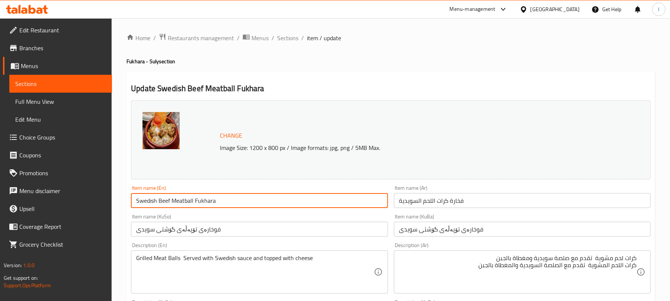
click at [213, 201] on input "Swedish Beef Meatball Fukhara" at bounding box center [259, 200] width 257 height 15
click at [294, 41] on span "Sections" at bounding box center [287, 37] width 21 height 9
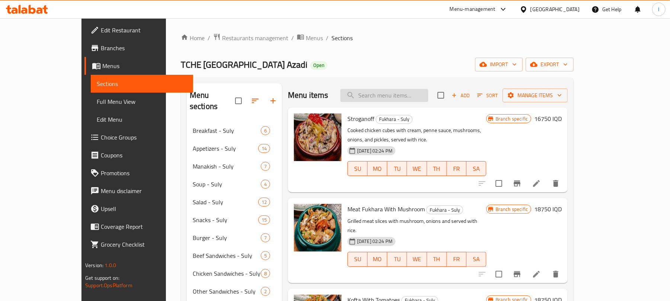
click at [408, 97] on input "search" at bounding box center [384, 95] width 88 height 13
paste input "Swedish Beef Meatball Fukhara"
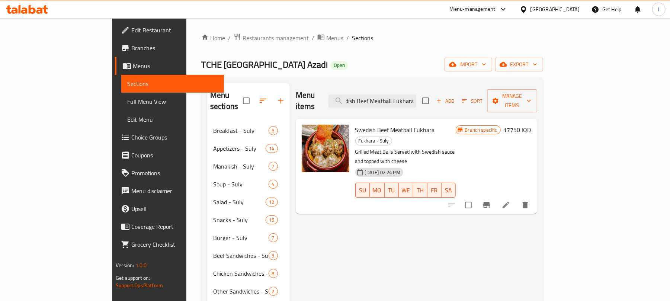
type input "Swedish Beef Meatball Fukhara"
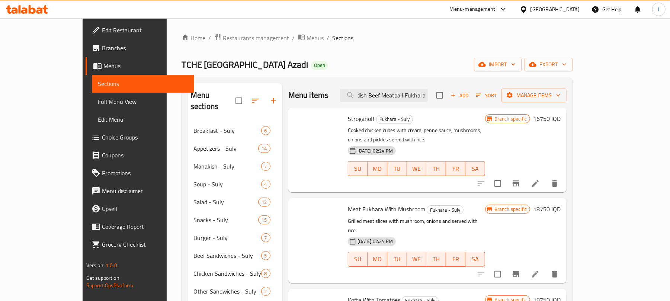
scroll to position [0, 0]
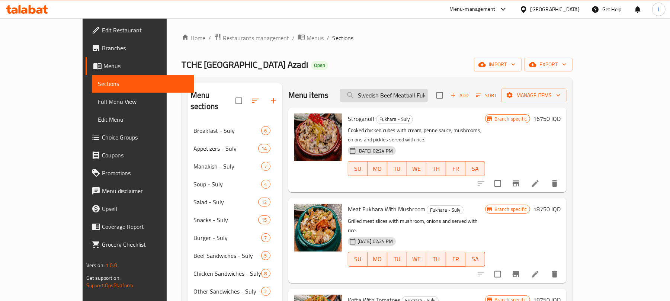
click at [405, 96] on input "Swedish Beef Meatball Fukhara" at bounding box center [384, 95] width 88 height 13
paste input "Swedish Beef Meatball Fukhara"
type input "Swedish Beef Meatball Fukhara"
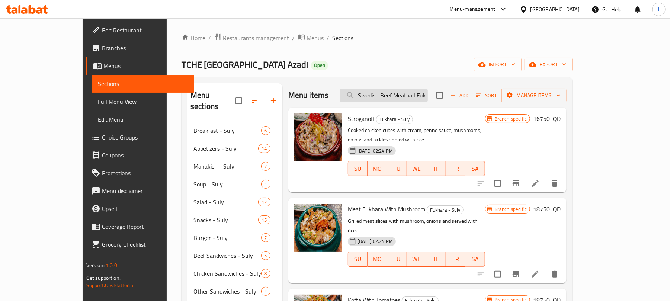
scroll to position [0, 12]
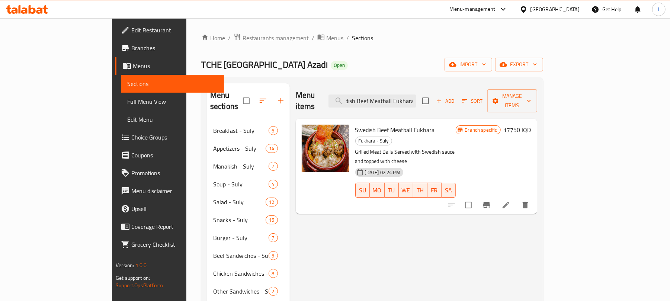
click at [491, 201] on icon "Branch-specific-item" at bounding box center [486, 205] width 9 height 9
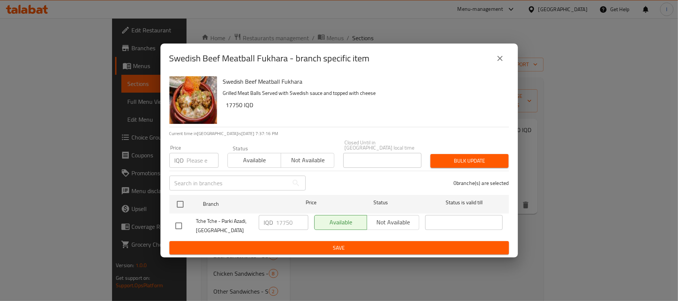
click at [505, 57] on button "close" at bounding box center [500, 58] width 18 height 18
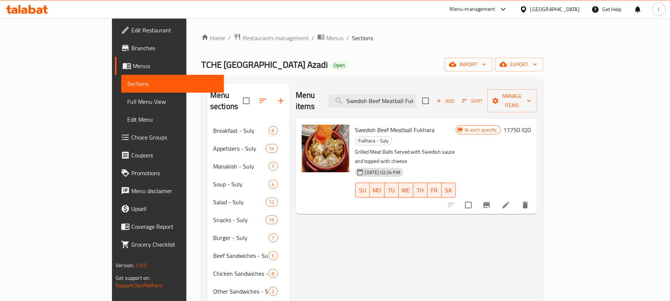
click at [127, 99] on span "Full Menu View" at bounding box center [172, 101] width 91 height 9
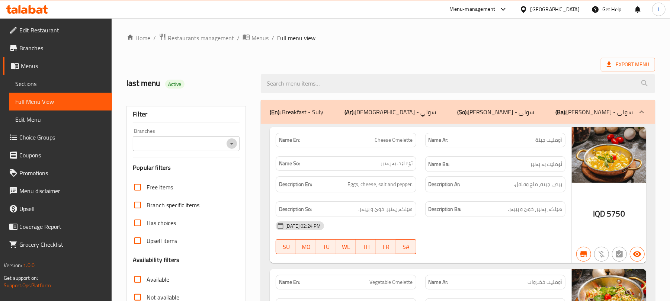
click at [231, 139] on icon "Open" at bounding box center [231, 143] width 9 height 9
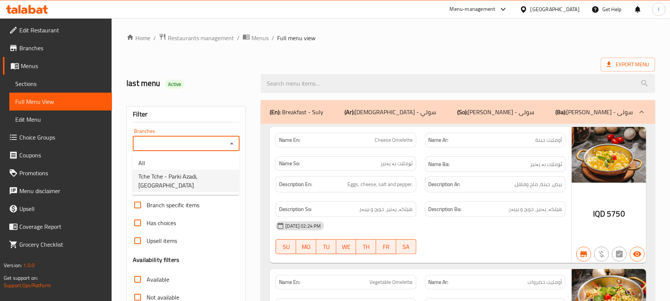
click at [194, 179] on span "Tche Tche - Parki Azadi, [GEOGRAPHIC_DATA]" at bounding box center [185, 181] width 95 height 18
type input "Tche Tche - Parki Azadi, [GEOGRAPHIC_DATA]"
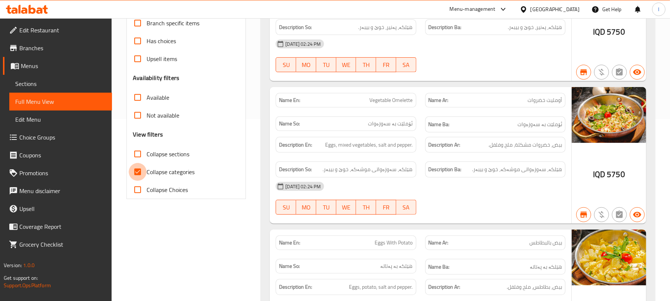
click at [135, 170] on input "Collapse categories" at bounding box center [138, 172] width 18 height 18
checkbox input "false"
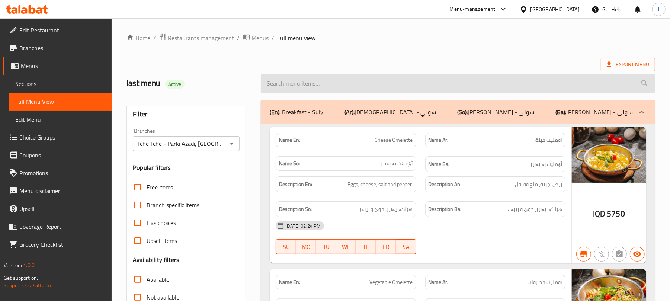
click at [303, 79] on input "search" at bounding box center [458, 83] width 394 height 19
paste input "Swedish Beef Meatball Fukhara"
type input "Swedish Beef Meatball Fukhara"
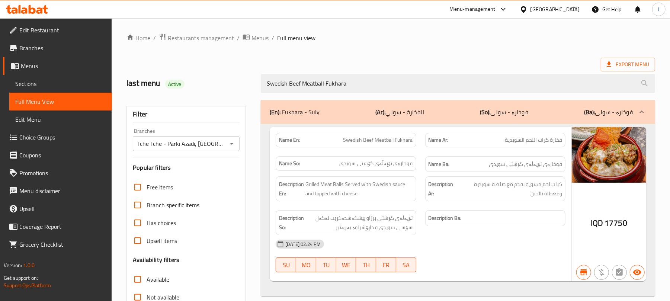
drag, startPoint x: 371, startPoint y: 86, endPoint x: 132, endPoint y: 80, distance: 239.3
click at [132, 80] on div "last menu Active Swedish Beef Meatball Fukhara" at bounding box center [391, 83] width 538 height 33
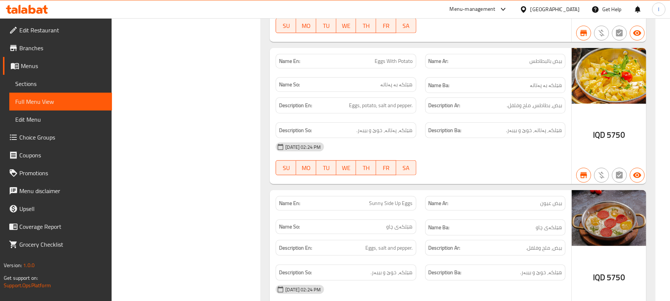
scroll to position [182, 0]
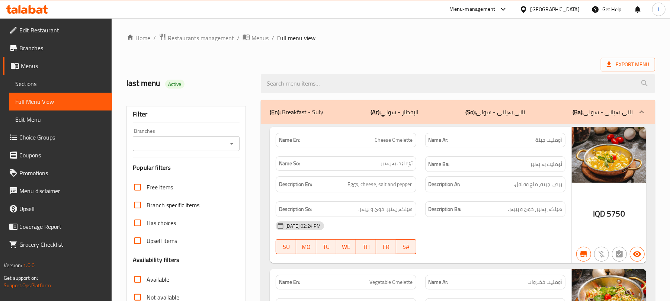
click at [310, 69] on div "last menu Active" at bounding box center [391, 83] width 538 height 33
click at [227, 146] on div at bounding box center [232, 143] width 10 height 10
click at [42, 85] on span "Sections" at bounding box center [60, 83] width 91 height 9
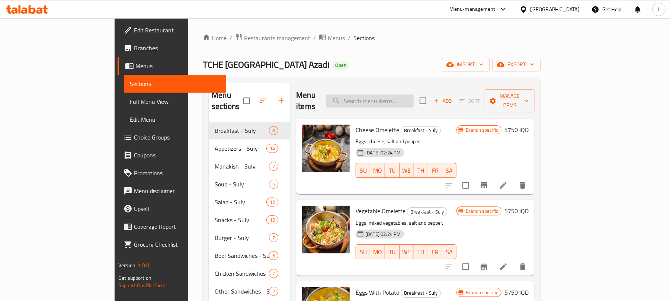
click at [394, 99] on input "search" at bounding box center [370, 101] width 88 height 13
paste input "تعديل شرح"
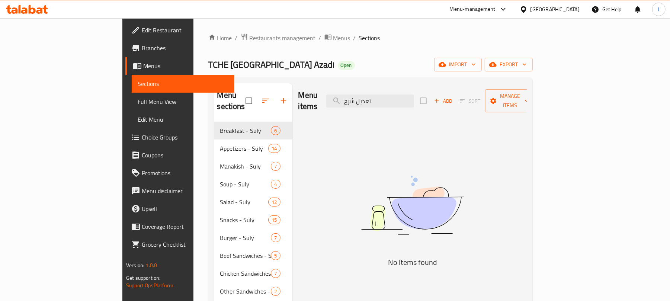
drag, startPoint x: 424, startPoint y: 97, endPoint x: 312, endPoint y: 76, distance: 114.4
click at [312, 76] on div "Home / Restaurants management / Menus / Sections TCHE [GEOGRAPHIC_DATA] Azadi O…" at bounding box center [370, 269] width 324 height 473
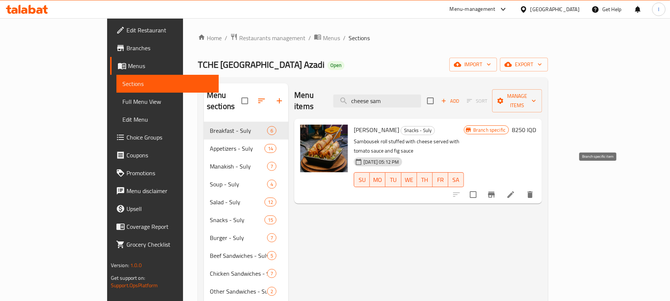
type input "cheese sam"
click at [495, 192] on icon "Branch-specific-item" at bounding box center [491, 195] width 7 height 6
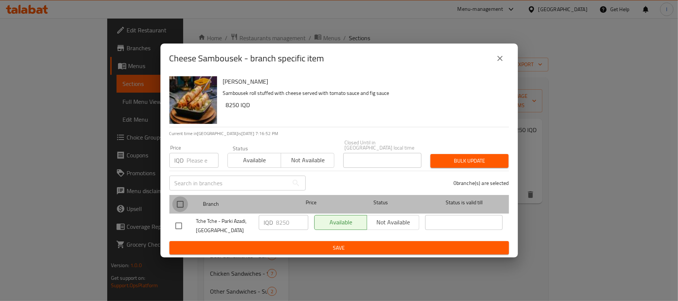
click at [182, 202] on input "checkbox" at bounding box center [180, 204] width 16 height 16
checkbox input "true"
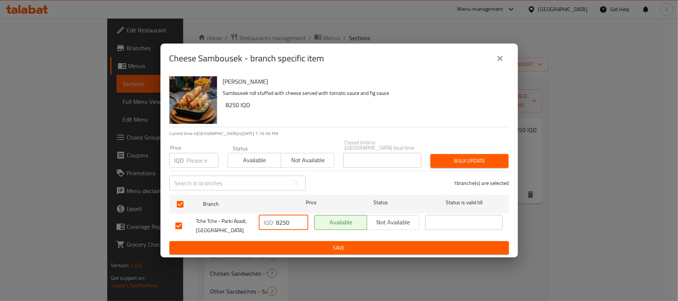
drag, startPoint x: 294, startPoint y: 223, endPoint x: 214, endPoint y: 217, distance: 79.4
click at [214, 217] on div "Tche Tche - Parki Azadi, [GEOGRAPHIC_DATA] IQD 8250 ​ Available Not available ​" at bounding box center [338, 226] width 333 height 28
type input "6750"
click at [289, 247] on span "Save" at bounding box center [338, 247] width 327 height 9
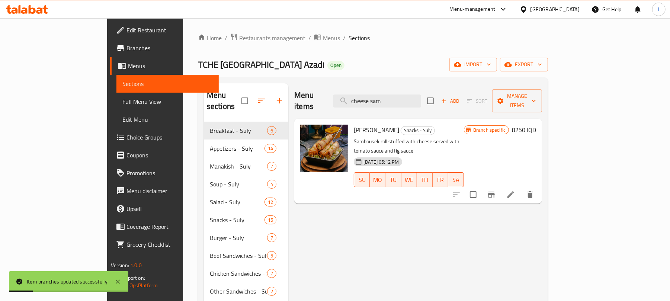
drag, startPoint x: 425, startPoint y: 97, endPoint x: 269, endPoint y: 69, distance: 158.1
click at [264, 75] on div "Home / Restaurants management / Menus / Sections TCHE [GEOGRAPHIC_DATA] Azadi O…" at bounding box center [373, 269] width 350 height 473
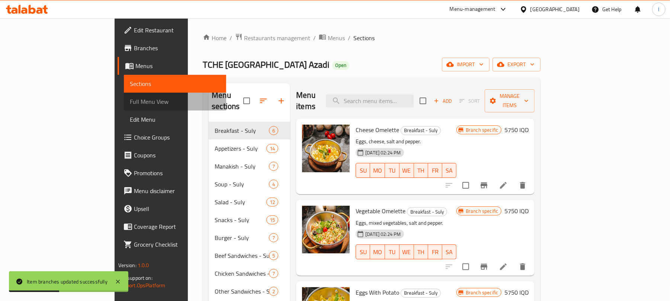
click at [130, 99] on span "Full Menu View" at bounding box center [175, 101] width 91 height 9
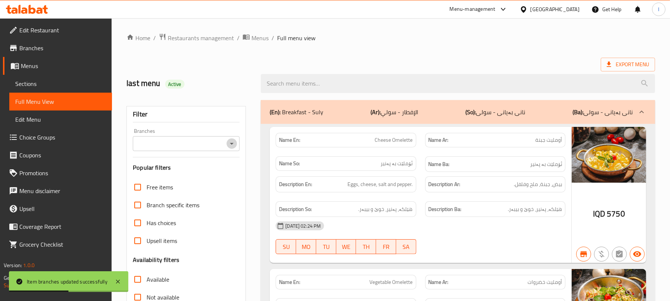
click at [230, 141] on icon "Open" at bounding box center [231, 143] width 9 height 9
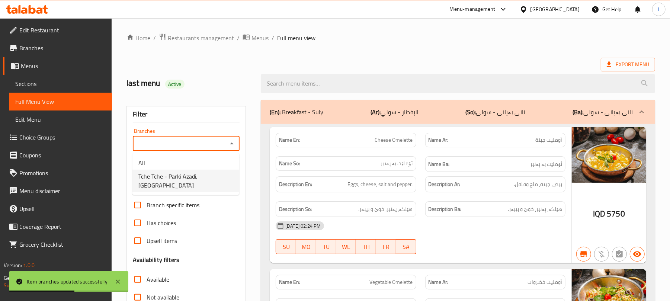
click at [209, 172] on span "Tche Tche - Parki Azadi, [GEOGRAPHIC_DATA]" at bounding box center [185, 181] width 95 height 18
type input "Tche Tche - Parki Azadi, [GEOGRAPHIC_DATA]"
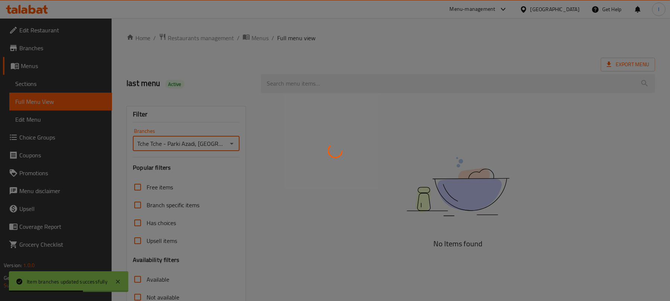
scroll to position [96, 0]
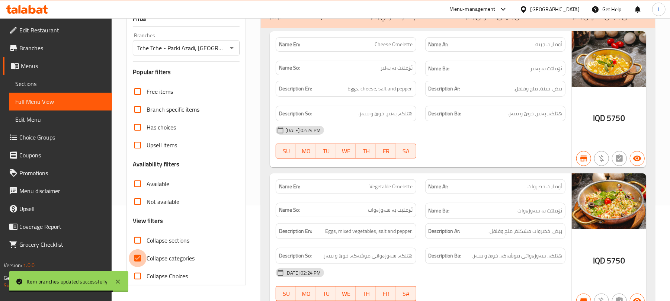
click at [139, 257] on input "Collapse categories" at bounding box center [138, 258] width 18 height 18
checkbox input "false"
click at [137, 242] on input "Collapse sections" at bounding box center [138, 240] width 18 height 18
checkbox input "true"
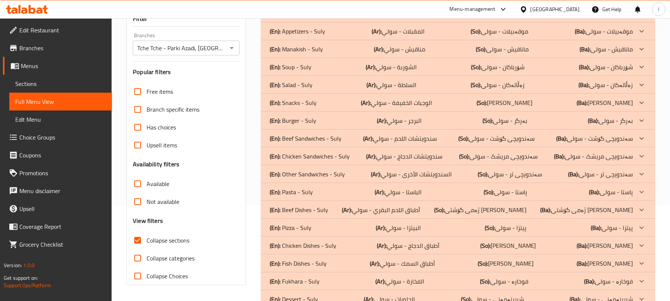
click at [307, 101] on p "(En): Snacks - Suly" at bounding box center [293, 102] width 47 height 9
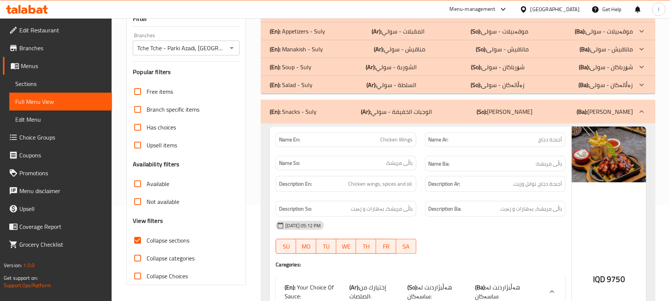
click at [320, 84] on div "(En): Salad - Suly (Ar): السلطة - سولي (So): زەڵاتەکان - سولی (Ba): زەڵاتەکان -…" at bounding box center [451, 84] width 363 height 9
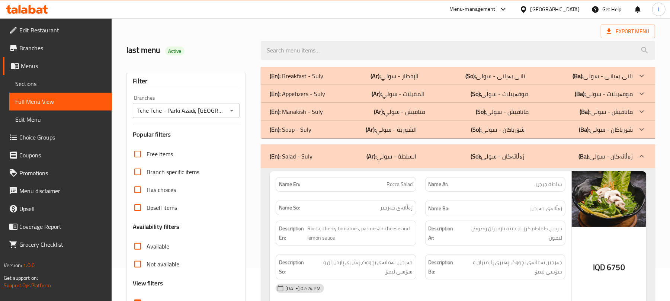
scroll to position [0, 0]
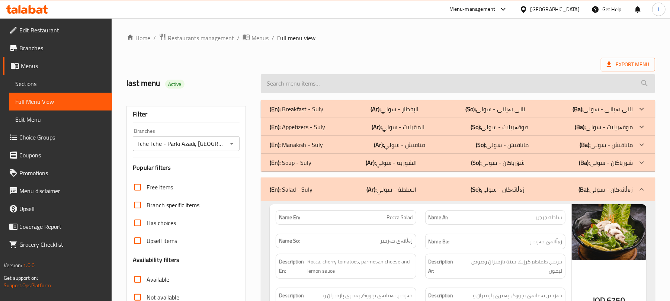
click at [300, 82] on input "search" at bounding box center [458, 83] width 394 height 19
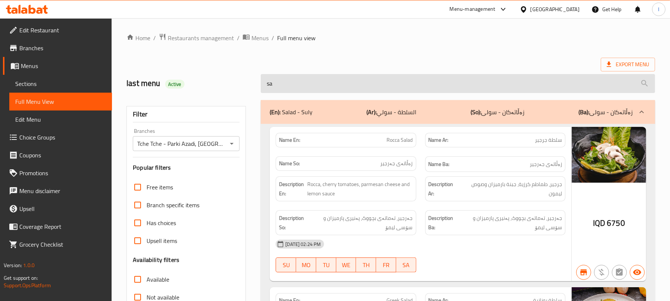
type input "sam"
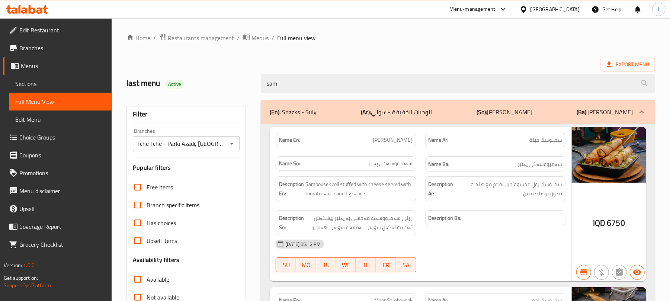
drag, startPoint x: 294, startPoint y: 78, endPoint x: 177, endPoint y: 57, distance: 118.2
click at [177, 57] on div "Home / Restaurants management / Menus / Full menu view Export Menu last menu Ac…" at bounding box center [391, 249] width 529 height 433
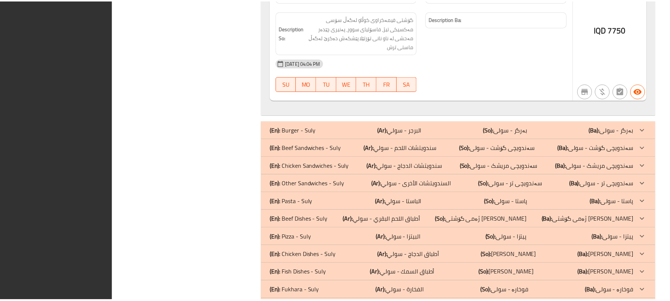
scroll to position [4801, 0]
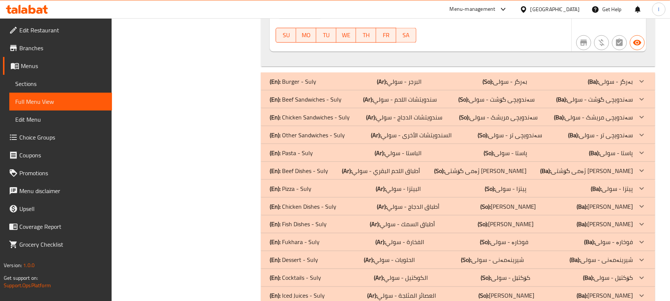
click at [45, 82] on span "Sections" at bounding box center [60, 83] width 91 height 9
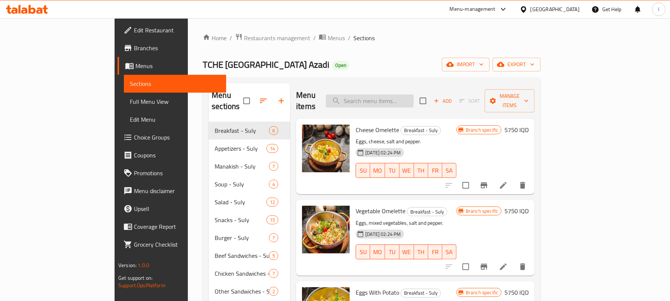
click at [405, 98] on input "search" at bounding box center [370, 101] width 88 height 13
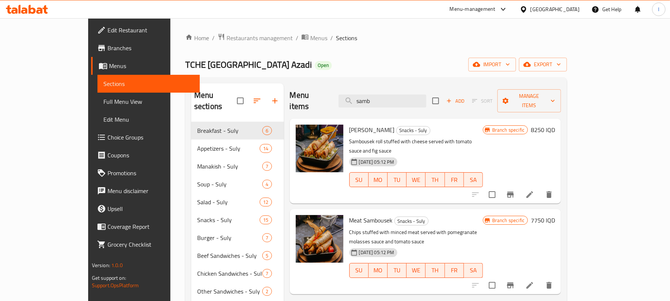
type input "samb"
click at [397, 126] on span "Snacks - Suly" at bounding box center [413, 130] width 33 height 9
drag, startPoint x: 377, startPoint y: 116, endPoint x: 328, endPoint y: 120, distance: 48.5
click at [349, 125] on h6 "[PERSON_NAME] Snacks - Suly" at bounding box center [416, 130] width 134 height 10
copy span "[PERSON_NAME]"
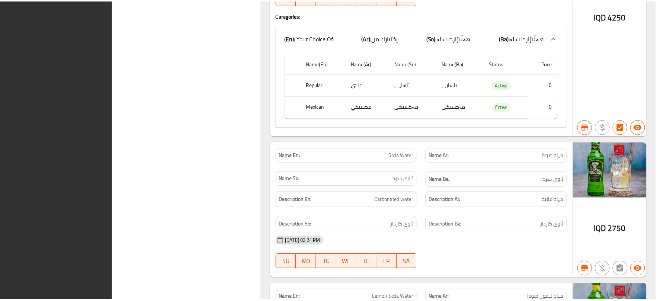
scroll to position [25055, 0]
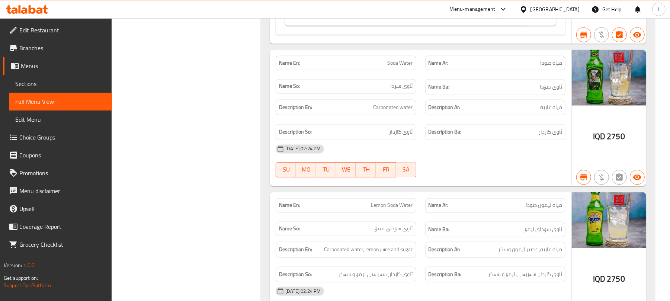
click at [35, 84] on span "Sections" at bounding box center [60, 83] width 91 height 9
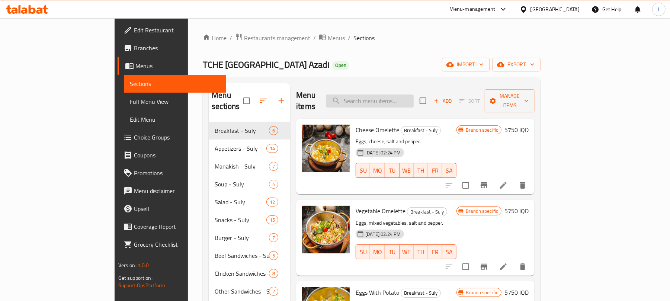
click at [407, 95] on input "search" at bounding box center [370, 101] width 88 height 13
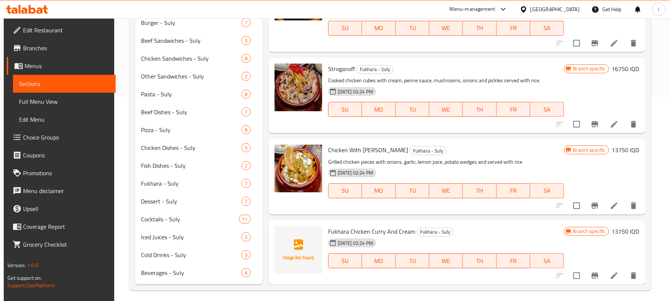
scroll to position [209, 0]
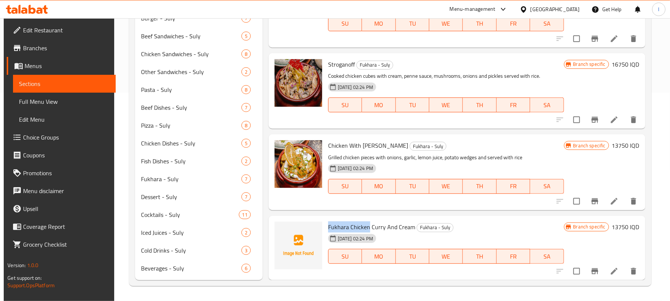
drag, startPoint x: 368, startPoint y: 227, endPoint x: 328, endPoint y: 228, distance: 39.5
click at [328, 228] on span "Fukhara Chicken Curry And Cream" at bounding box center [371, 226] width 87 height 11
copy span "Fukhara Chicken"
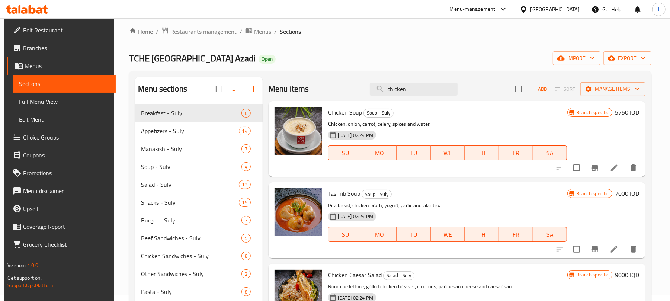
scroll to position [0, 0]
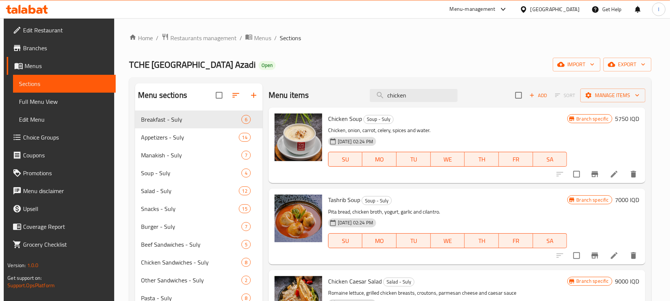
drag, startPoint x: 414, startPoint y: 94, endPoint x: 344, endPoint y: 93, distance: 69.6
click at [344, 93] on div "Menu items chicken Add Sort Manage items" at bounding box center [457, 95] width 377 height 24
paste input "Fukhara C"
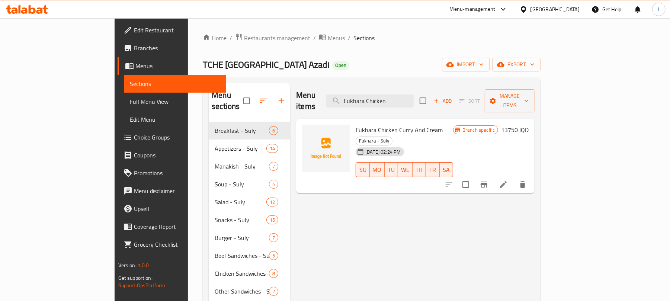
type input "Fukhara Chicken"
